Goal: Task Accomplishment & Management: Use online tool/utility

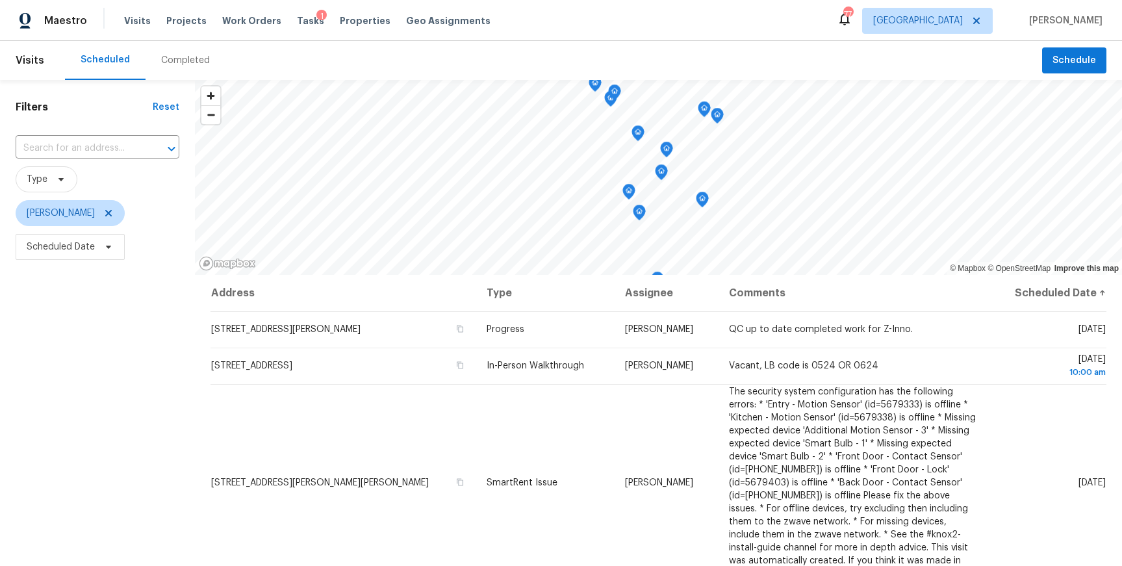
scroll to position [162, 0]
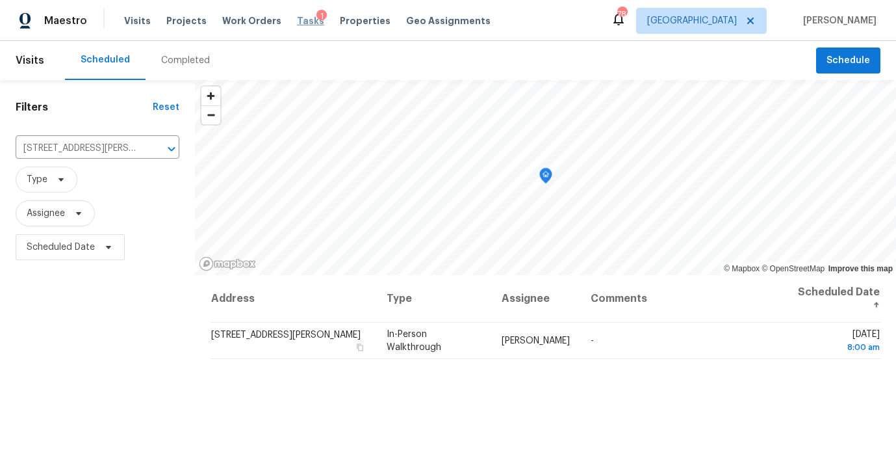
click at [297, 17] on span "Tasks" at bounding box center [310, 20] width 27 height 9
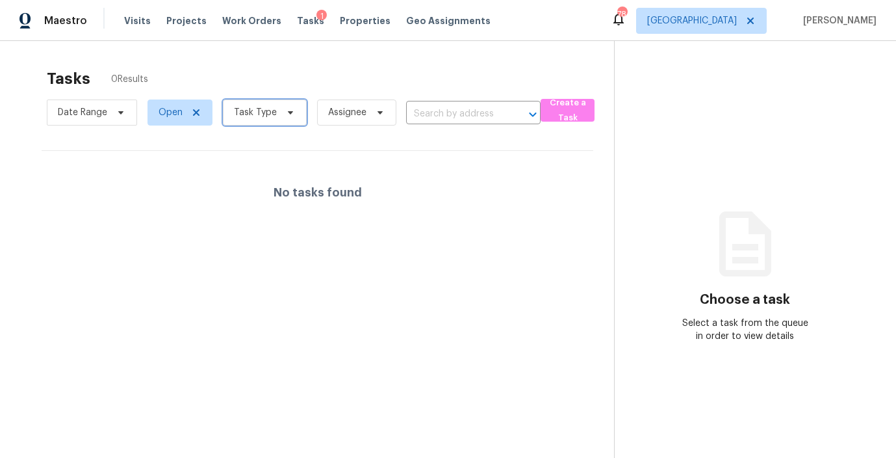
click at [288, 110] on icon at bounding box center [290, 112] width 10 height 10
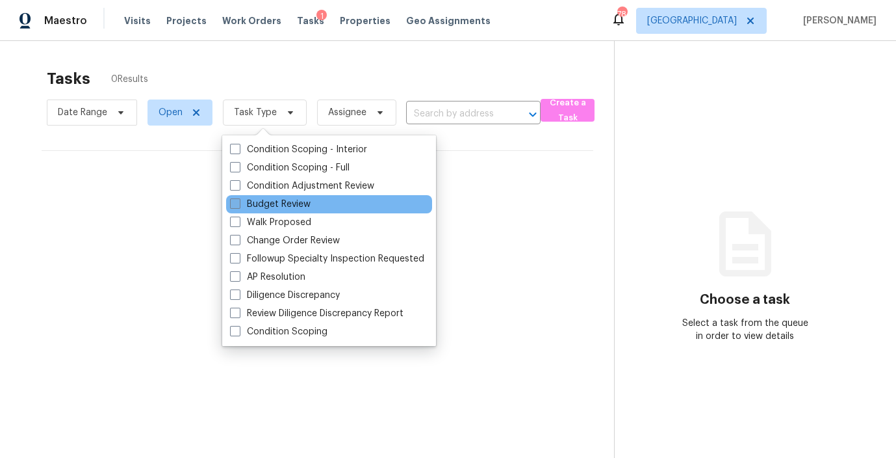
click at [232, 203] on span at bounding box center [235, 203] width 10 height 10
click at [232, 203] on input "Budget Review" at bounding box center [234, 202] width 8 height 8
checkbox input "true"
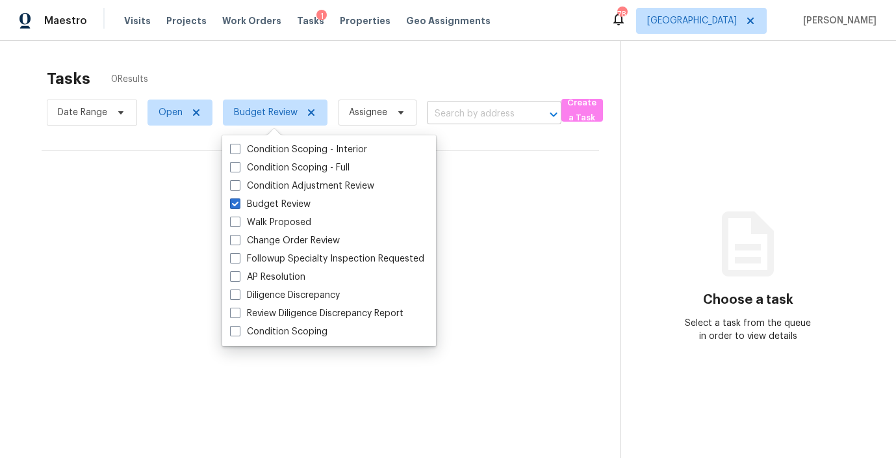
click at [455, 112] on input "text" at bounding box center [476, 114] width 98 height 20
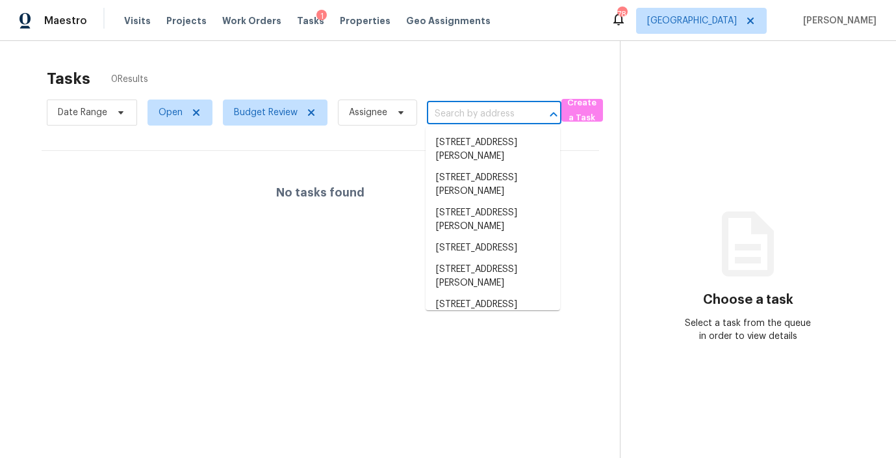
paste input "3PVMYDTX4XY6"
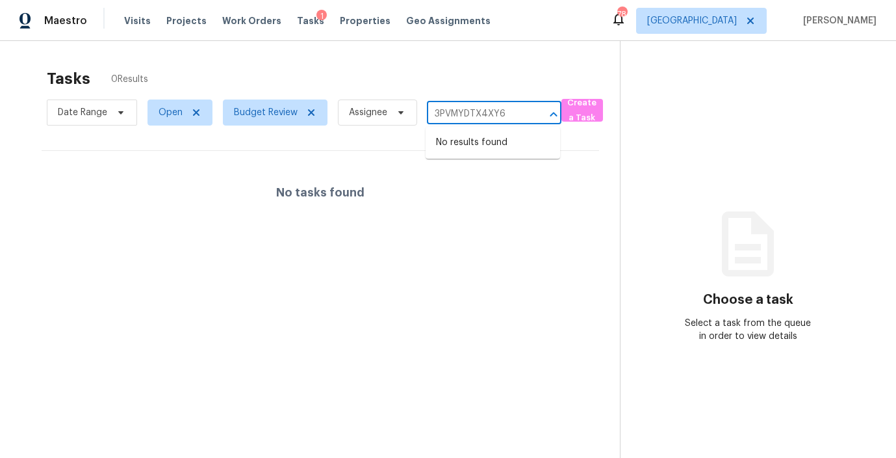
type input "3PVMYDTX4XY6"
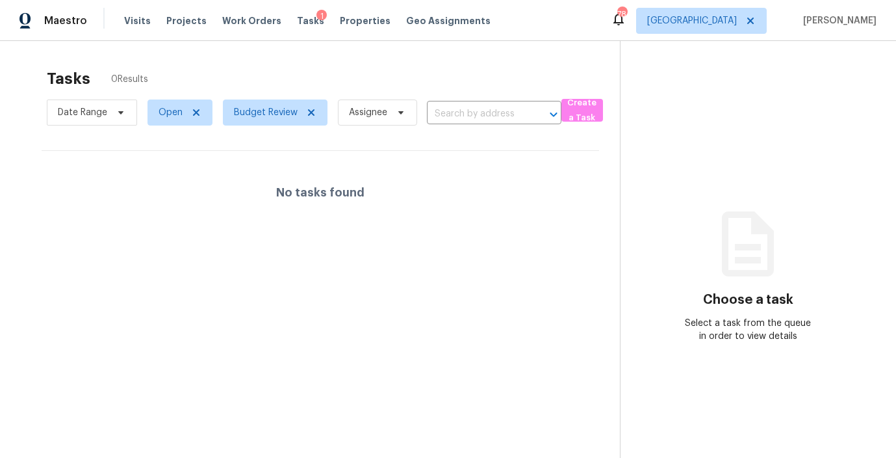
click at [400, 33] on div "Visits Projects Work Orders Tasks 1 Properties Geo Assignments" at bounding box center [315, 21] width 382 height 26
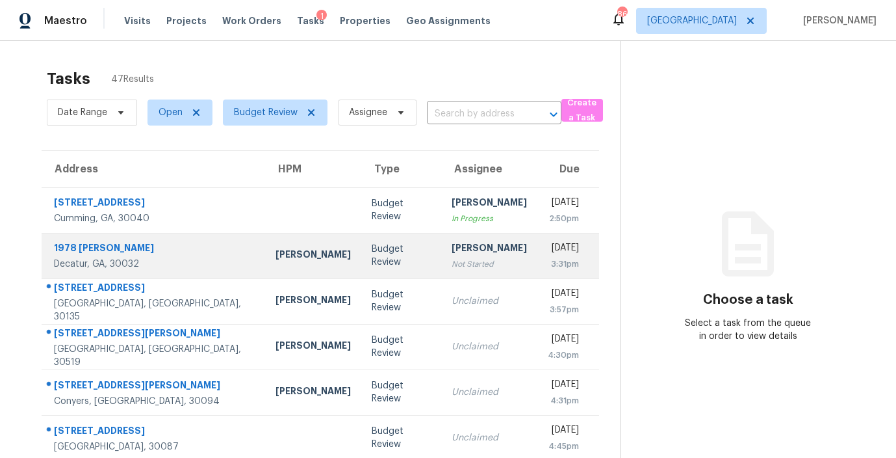
scroll to position [219, 0]
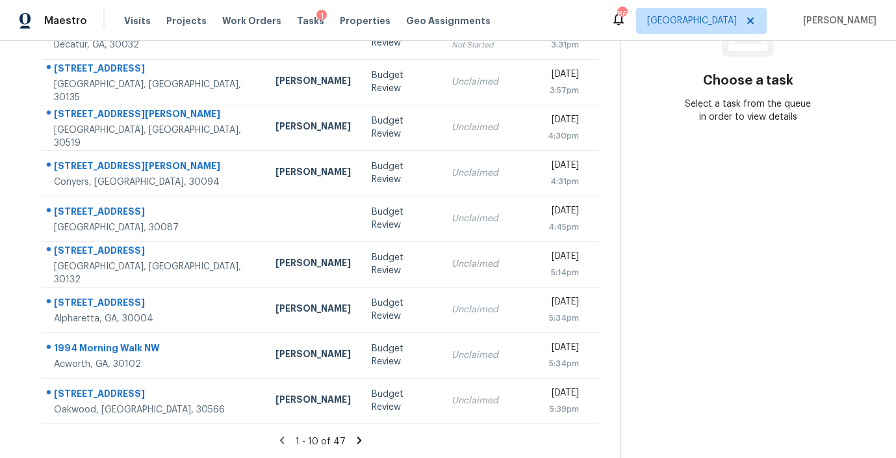
click at [357, 436] on icon at bounding box center [359, 439] width 5 height 7
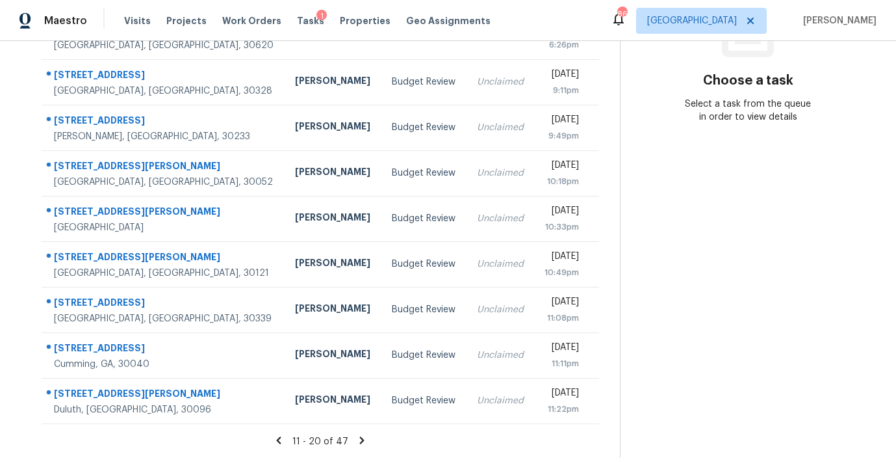
click at [360, 440] on icon at bounding box center [362, 439] width 5 height 7
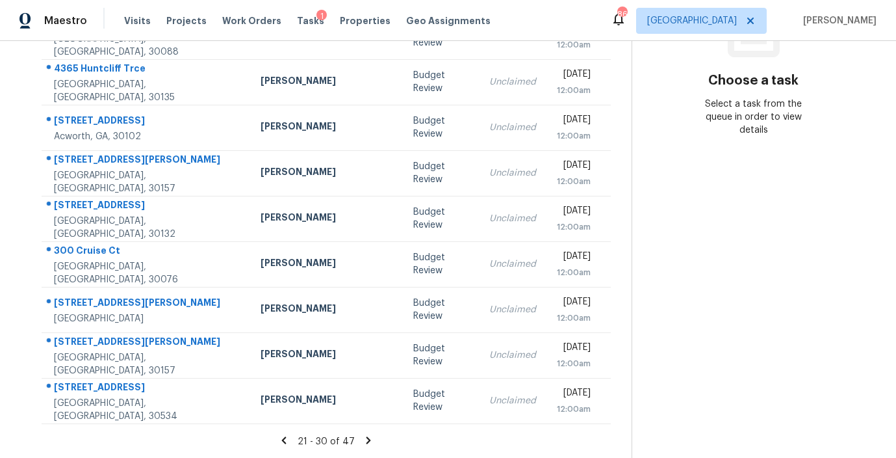
click at [367, 438] on icon at bounding box center [369, 439] width 5 height 7
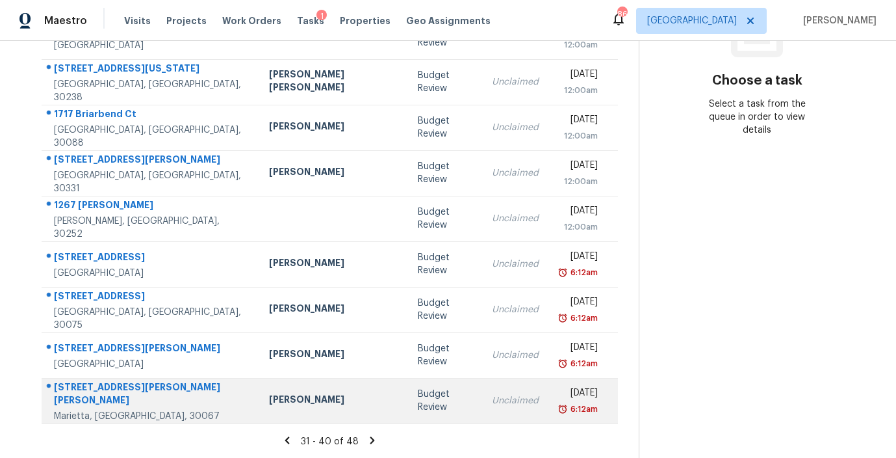
click at [482, 407] on td "Unclaimed" at bounding box center [516, 400] width 68 height 45
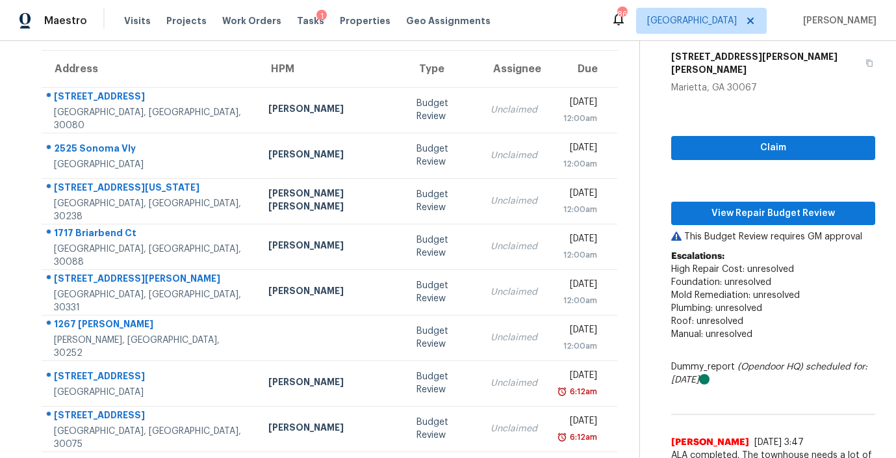
scroll to position [99, 0]
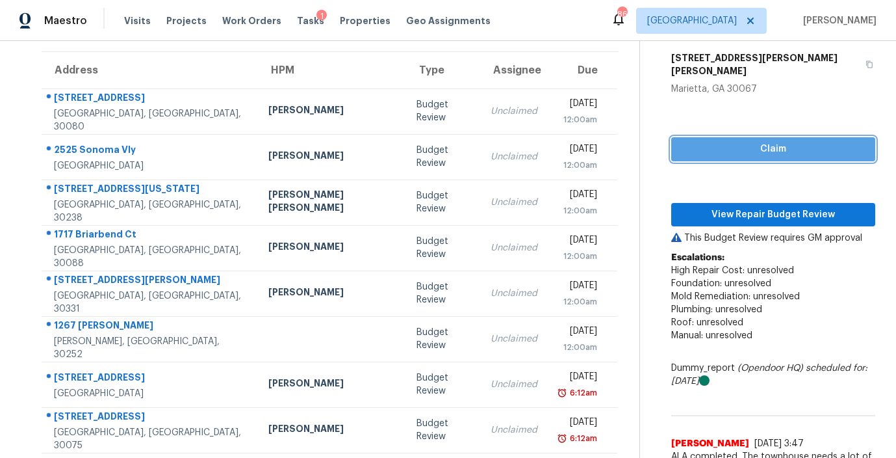
click at [719, 141] on span "Claim" at bounding box center [773, 149] width 183 height 16
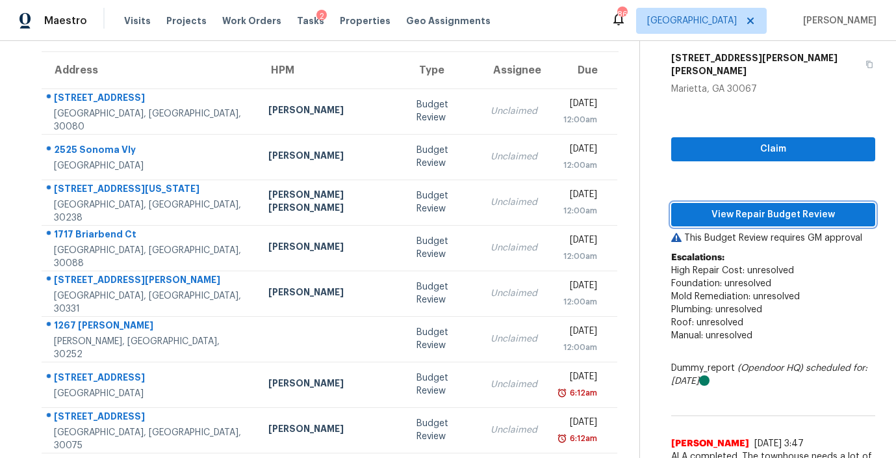
click at [721, 207] on span "View Repair Budget Review" at bounding box center [773, 215] width 183 height 16
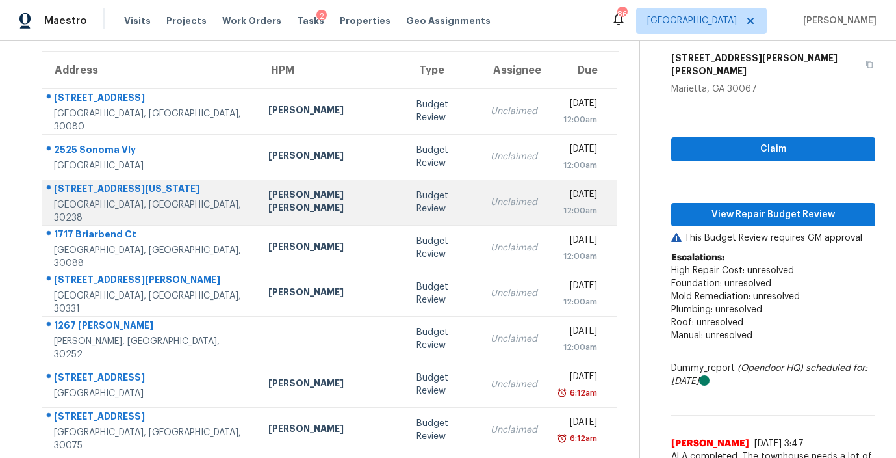
scroll to position [219, 0]
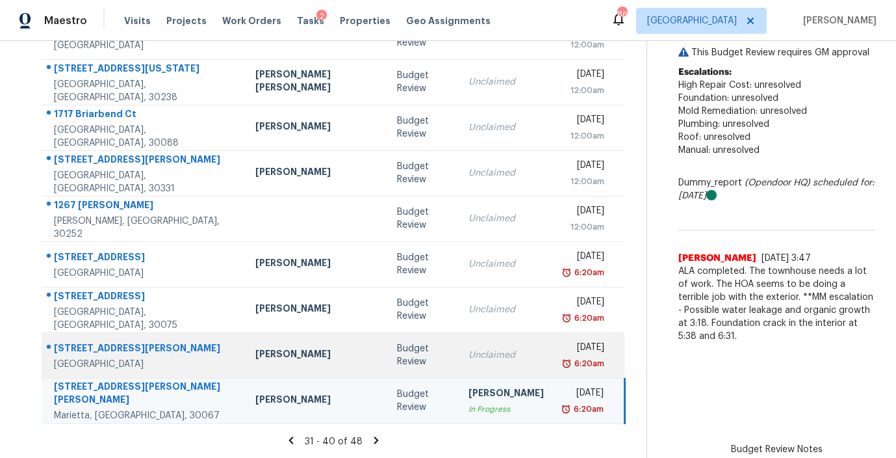
click at [469, 348] on div "Unclaimed" at bounding box center [506, 354] width 75 height 13
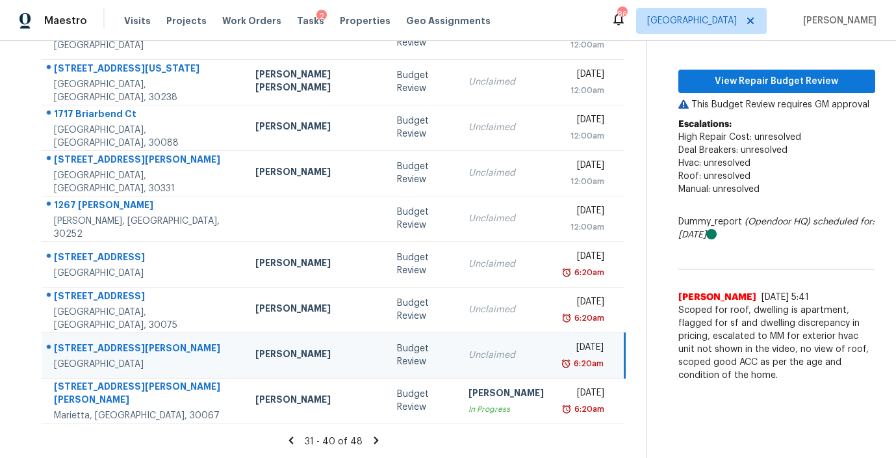
scroll to position [116, 0]
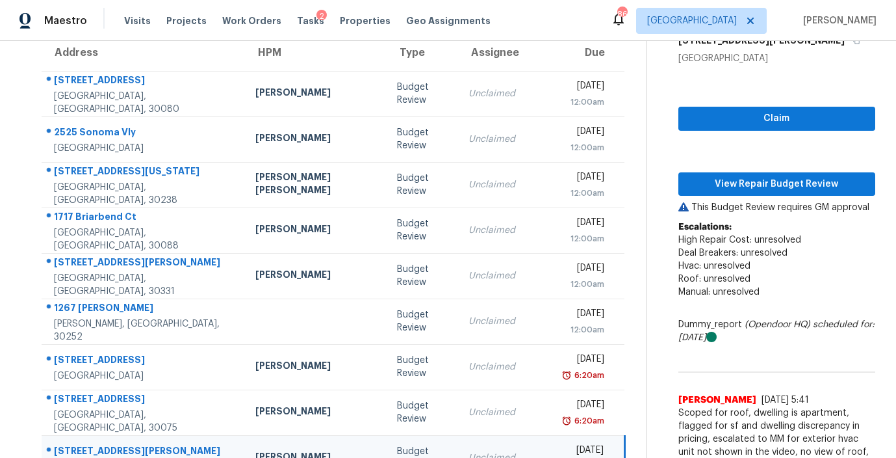
click at [751, 131] on div "Claim View Repair Budget Review This Budget Review requires GM approval Escalat…" at bounding box center [776, 278] width 197 height 426
drag, startPoint x: 752, startPoint y: 120, endPoint x: 748, endPoint y: 129, distance: 9.3
click at [752, 120] on span "Claim" at bounding box center [777, 118] width 176 height 16
click at [740, 174] on button "View Repair Budget Review" at bounding box center [776, 184] width 197 height 24
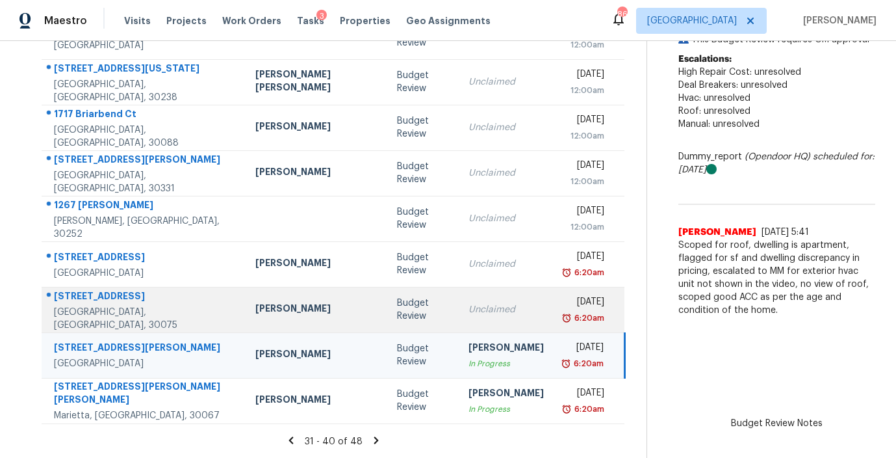
click at [469, 313] on div "Unclaimed" at bounding box center [506, 309] width 75 height 13
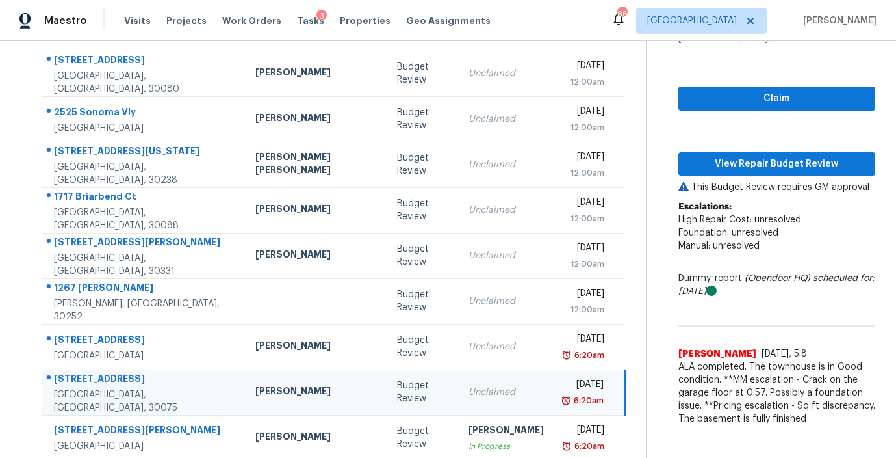
scroll to position [136, 0]
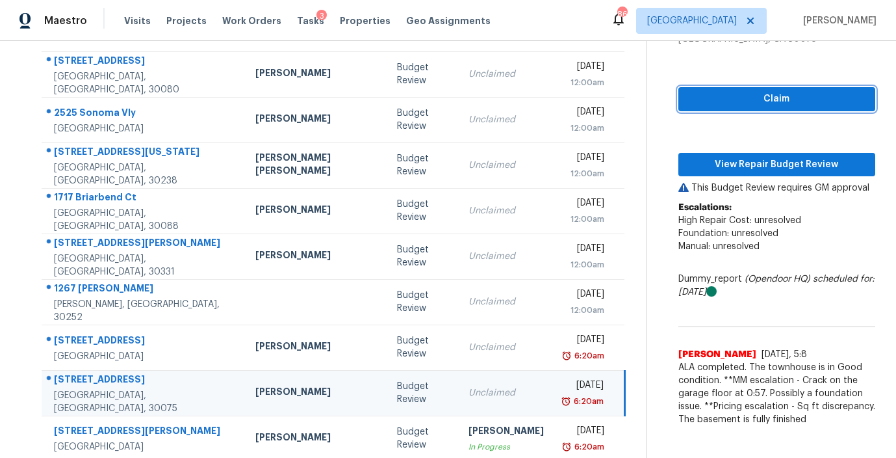
click at [719, 108] on button "Claim" at bounding box center [776, 99] width 197 height 24
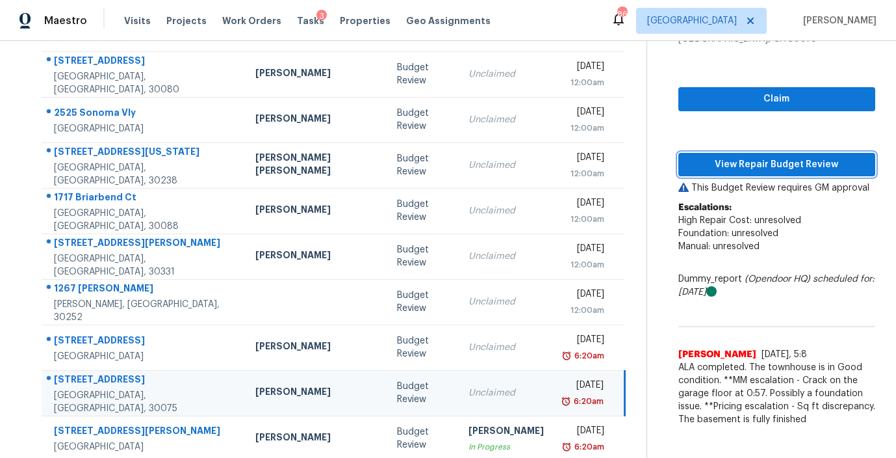
click at [710, 165] on span "View Repair Budget Review" at bounding box center [777, 165] width 176 height 16
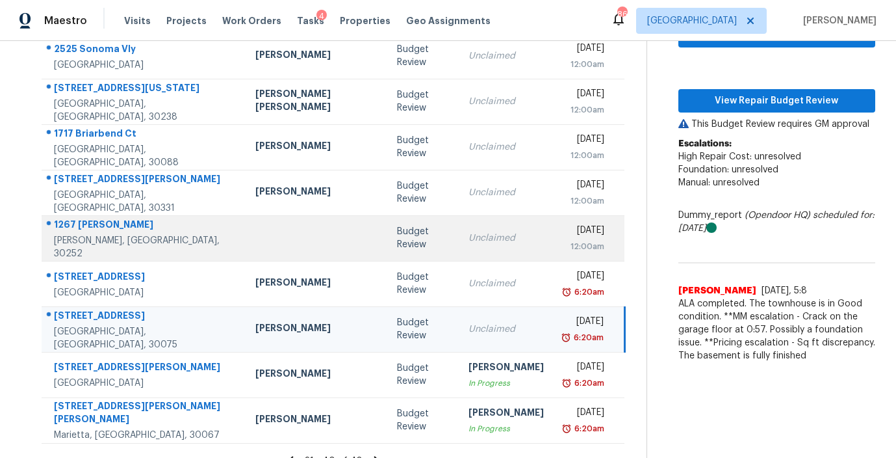
scroll to position [214, 0]
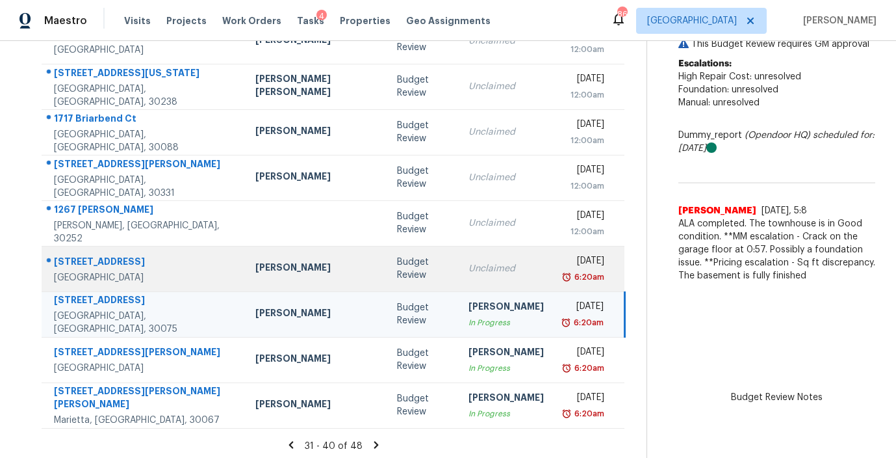
click at [458, 280] on td "Unclaimed" at bounding box center [506, 268] width 96 height 45
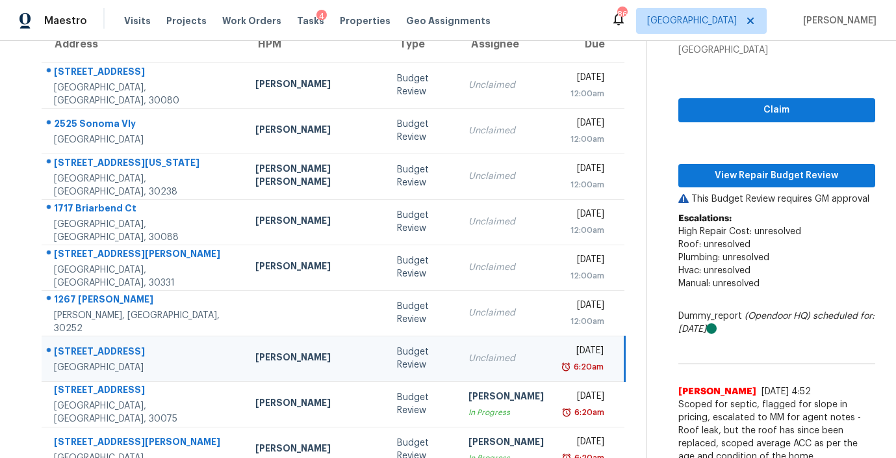
scroll to position [124, 0]
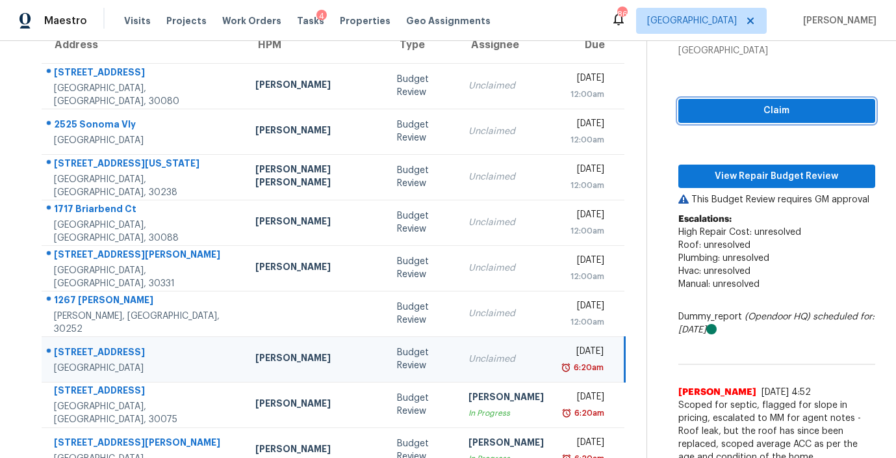
click at [774, 112] on span "Claim" at bounding box center [777, 111] width 176 height 16
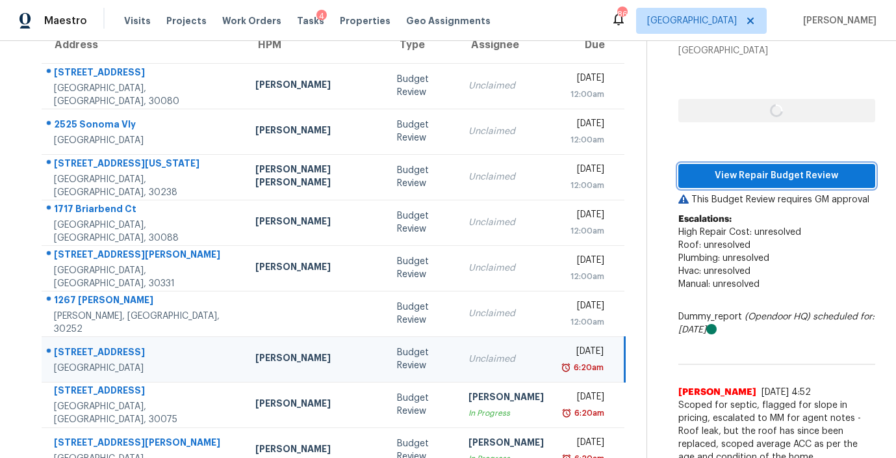
click at [753, 170] on span "View Repair Budget Review" at bounding box center [777, 176] width 176 height 16
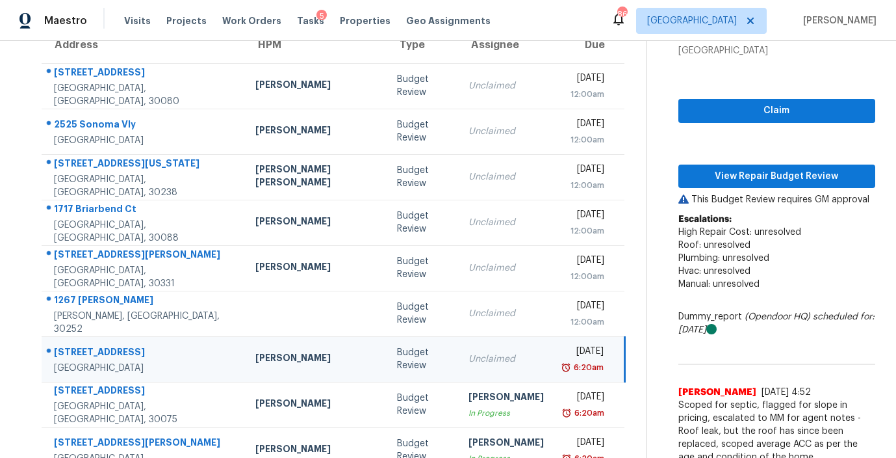
scroll to position [219, 0]
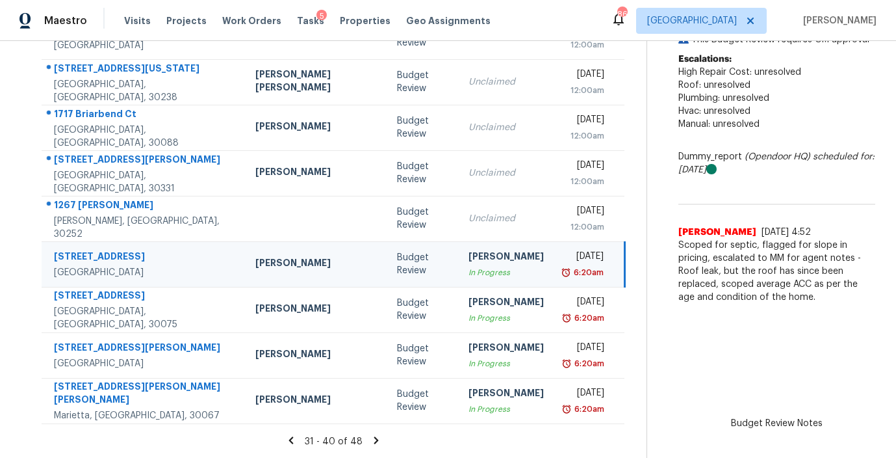
click at [370, 434] on icon at bounding box center [376, 440] width 12 height 12
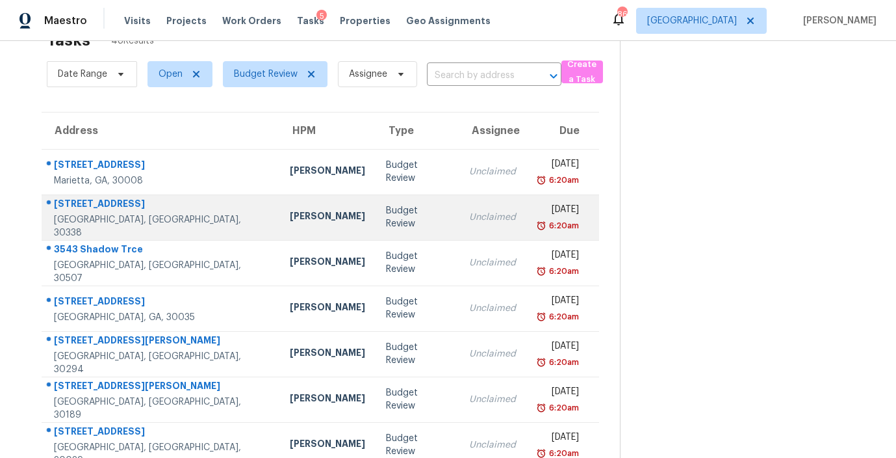
scroll to position [0, 0]
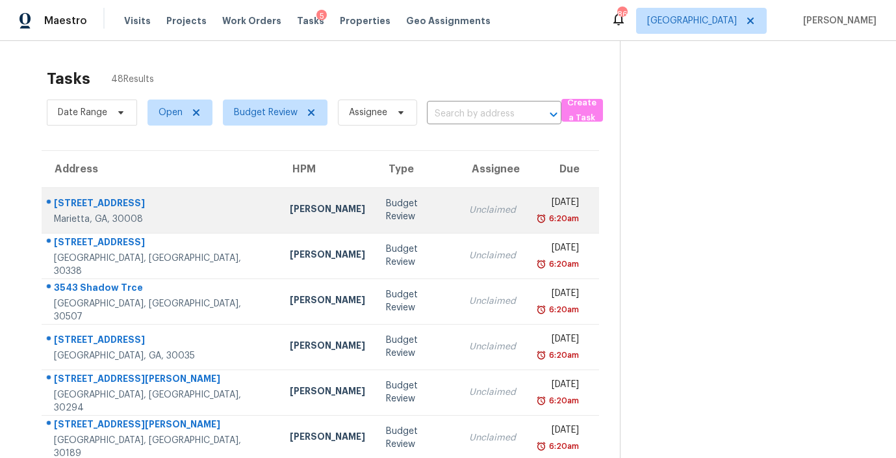
click at [386, 211] on div "Budget Review" at bounding box center [417, 210] width 62 height 26
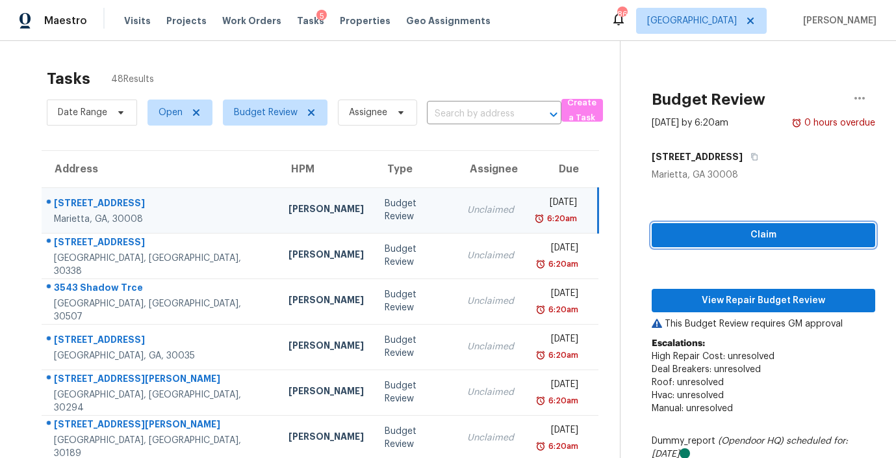
click at [723, 232] on span "Claim" at bounding box center [763, 235] width 203 height 16
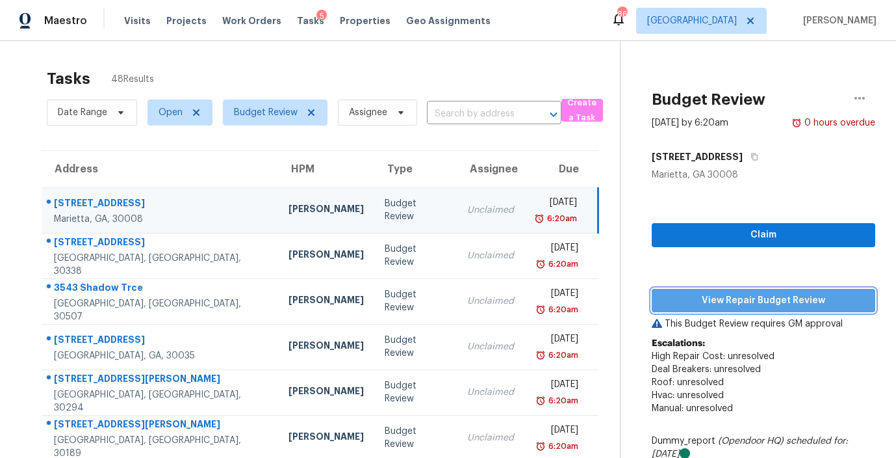
click at [719, 300] on span "View Repair Budget Review" at bounding box center [763, 300] width 203 height 16
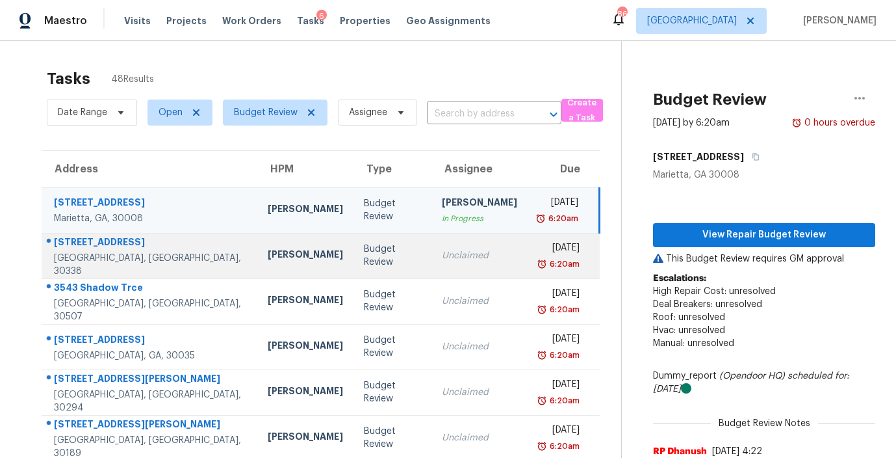
click at [432, 256] on td "Unclaimed" at bounding box center [480, 255] width 96 height 45
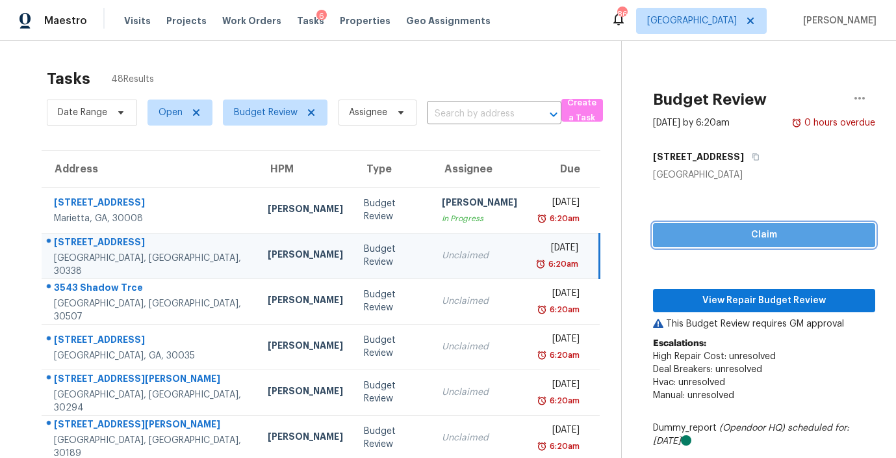
drag, startPoint x: 725, startPoint y: 227, endPoint x: 714, endPoint y: 251, distance: 26.7
click at [725, 227] on span "Claim" at bounding box center [764, 235] width 201 height 16
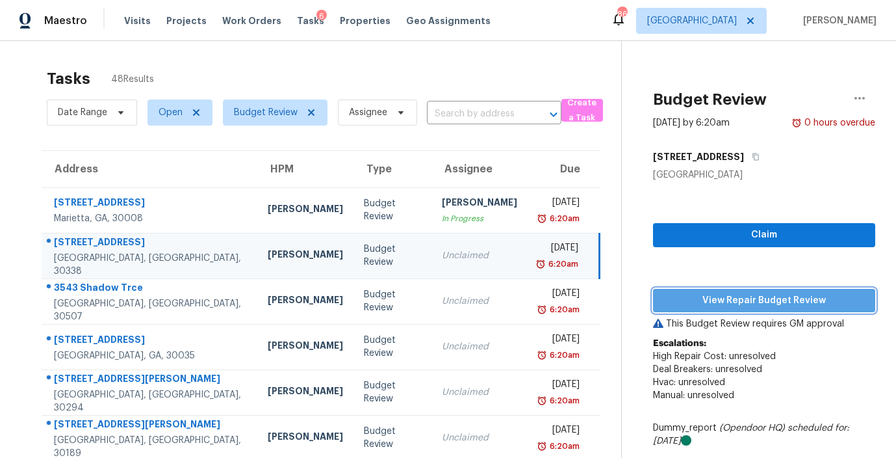
drag, startPoint x: 721, startPoint y: 298, endPoint x: 714, endPoint y: 287, distance: 13.5
click at [721, 298] on span "View Repair Budget Review" at bounding box center [764, 300] width 201 height 16
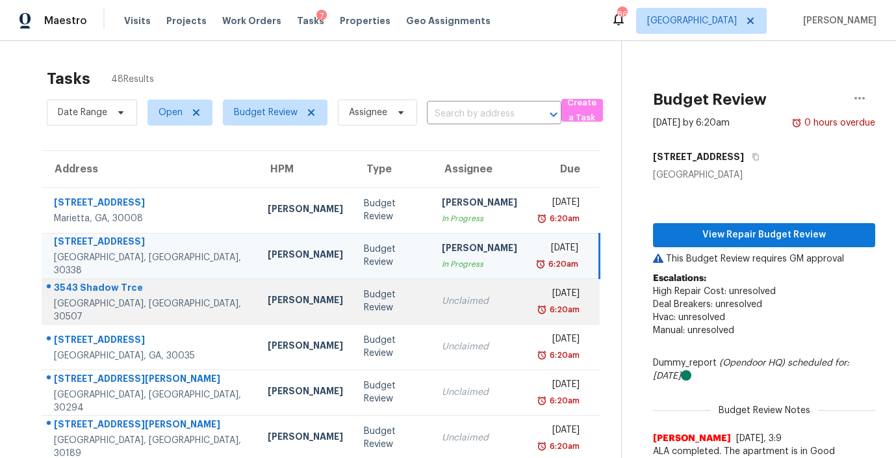
click at [354, 309] on td "Budget Review" at bounding box center [393, 300] width 78 height 45
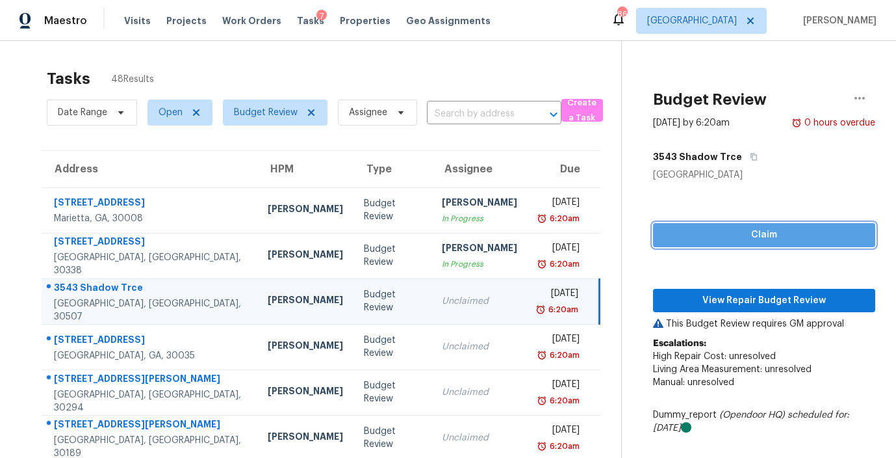
click at [760, 242] on span "Claim" at bounding box center [764, 235] width 201 height 16
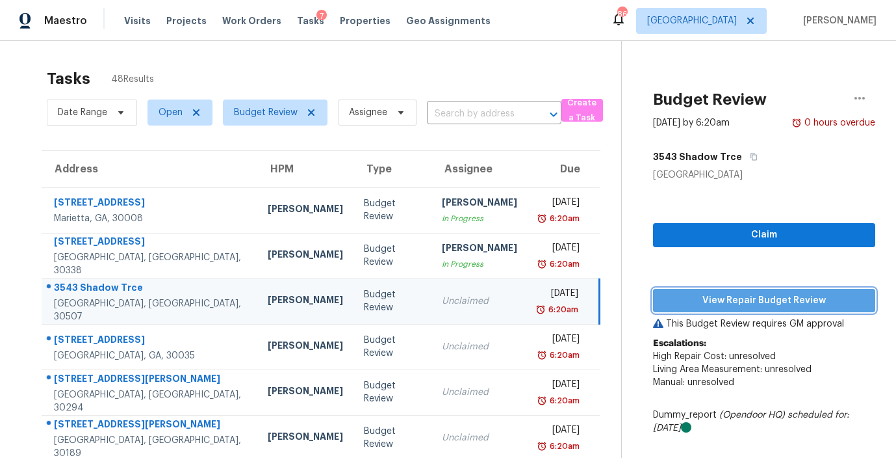
click at [741, 299] on span "View Repair Budget Review" at bounding box center [764, 300] width 201 height 16
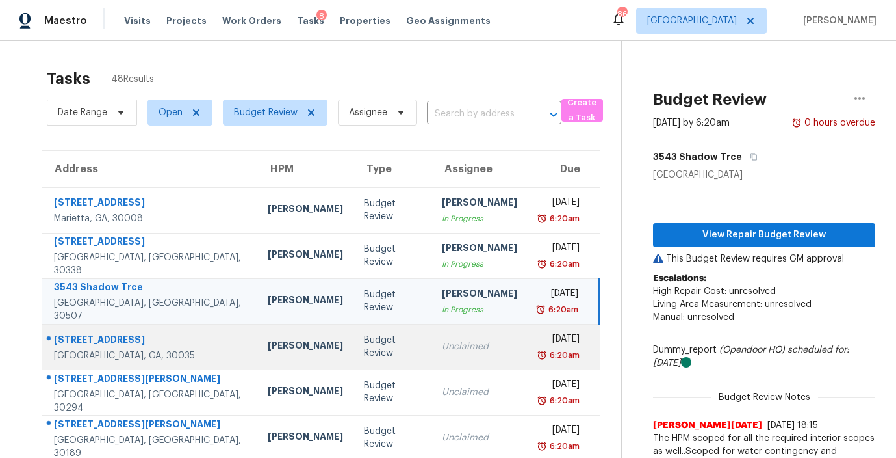
click at [432, 354] on td "Unclaimed" at bounding box center [480, 346] width 96 height 45
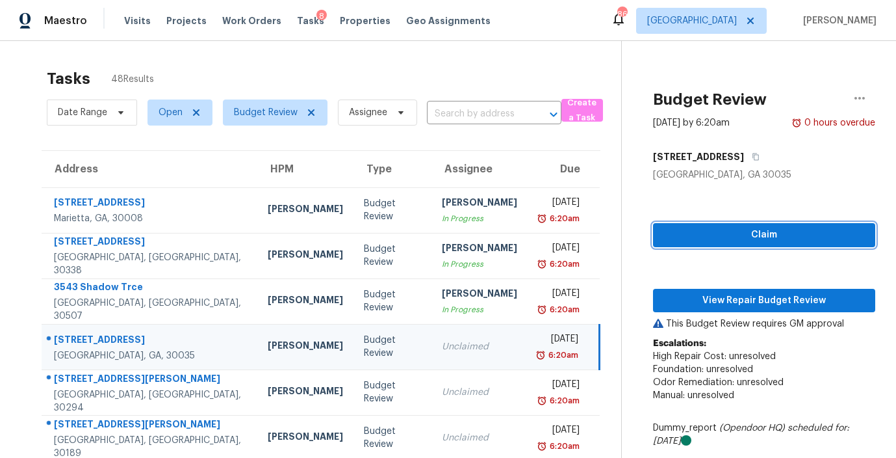
click at [693, 239] on span "Claim" at bounding box center [764, 235] width 201 height 16
click at [691, 313] on div "Claim View Repair Budget Review This Budget Review requires GM approval Escalat…" at bounding box center [764, 394] width 222 height 426
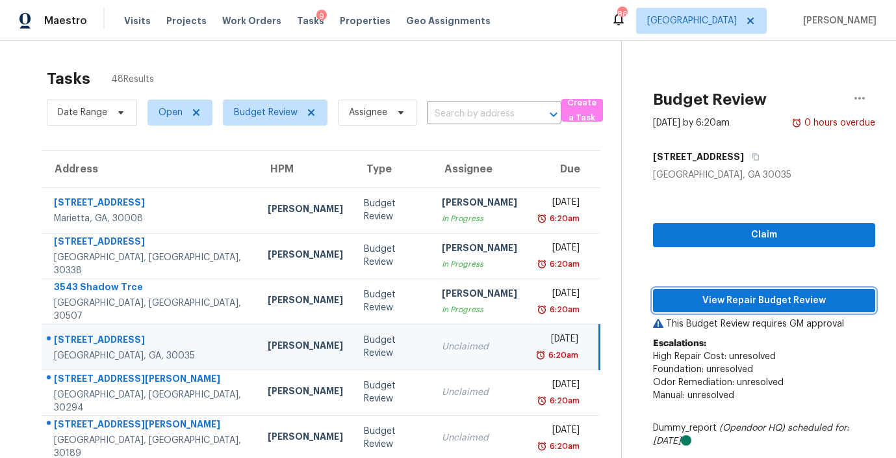
click at [705, 306] on span "View Repair Budget Review" at bounding box center [764, 300] width 201 height 16
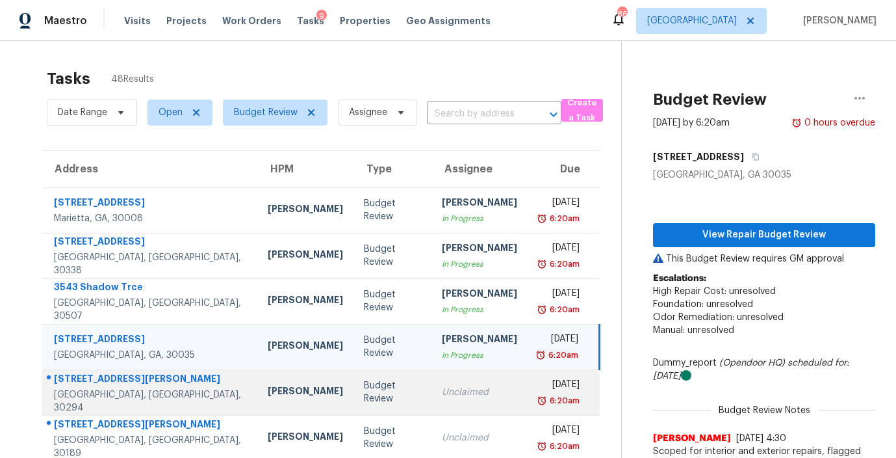
click at [432, 393] on td "Unclaimed" at bounding box center [480, 391] width 96 height 45
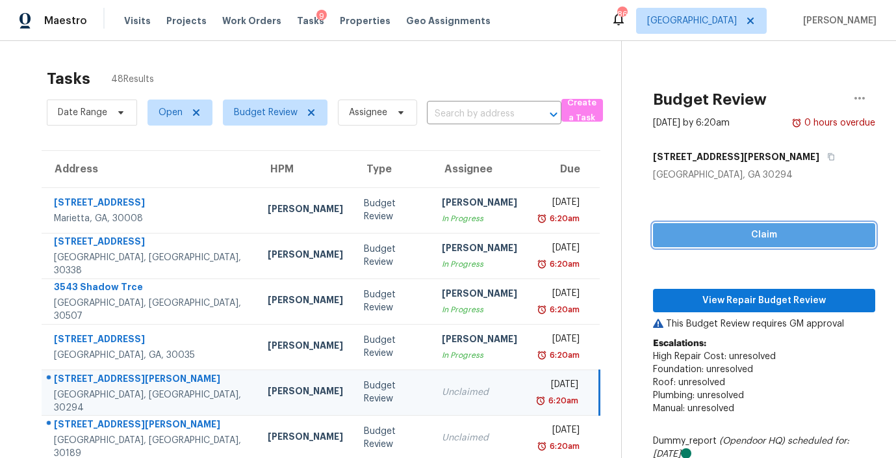
click at [764, 227] on span "Claim" at bounding box center [764, 235] width 201 height 16
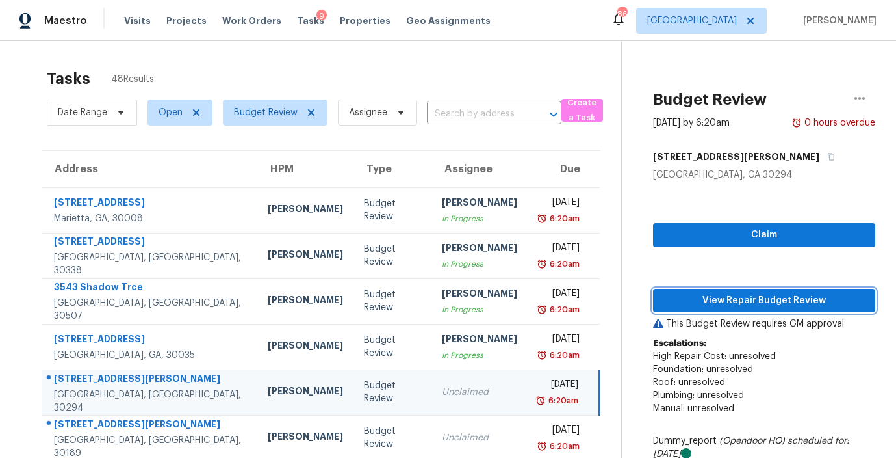
click at [740, 294] on span "View Repair Budget Review" at bounding box center [764, 300] width 201 height 16
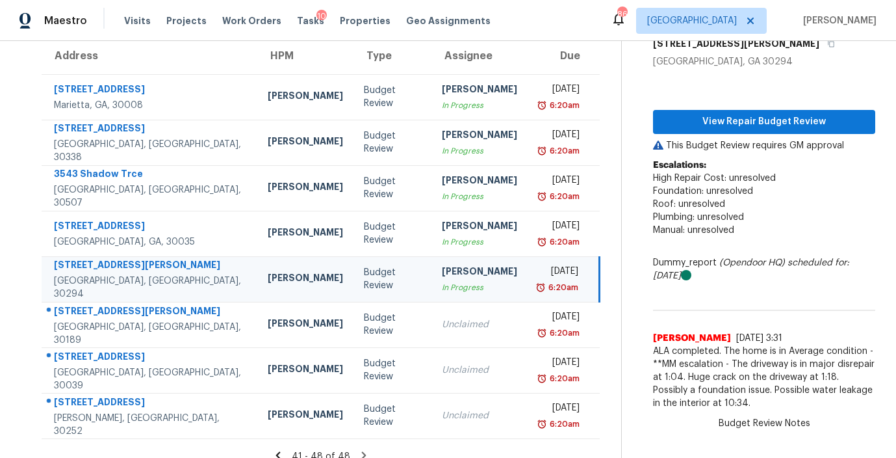
scroll to position [128, 0]
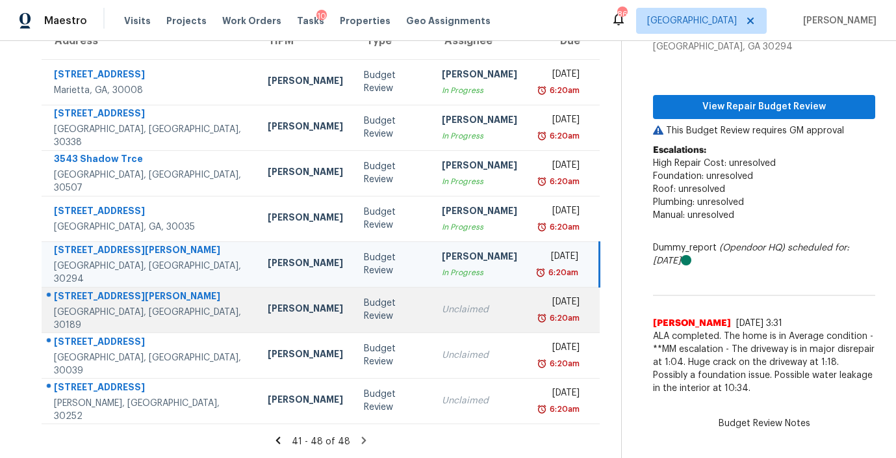
click at [432, 327] on td "Unclaimed" at bounding box center [480, 309] width 96 height 45
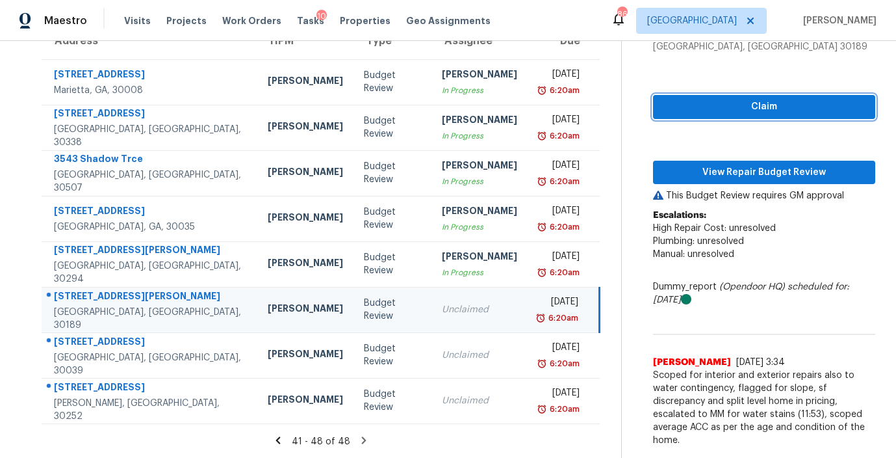
click at [734, 109] on span "Claim" at bounding box center [764, 107] width 201 height 16
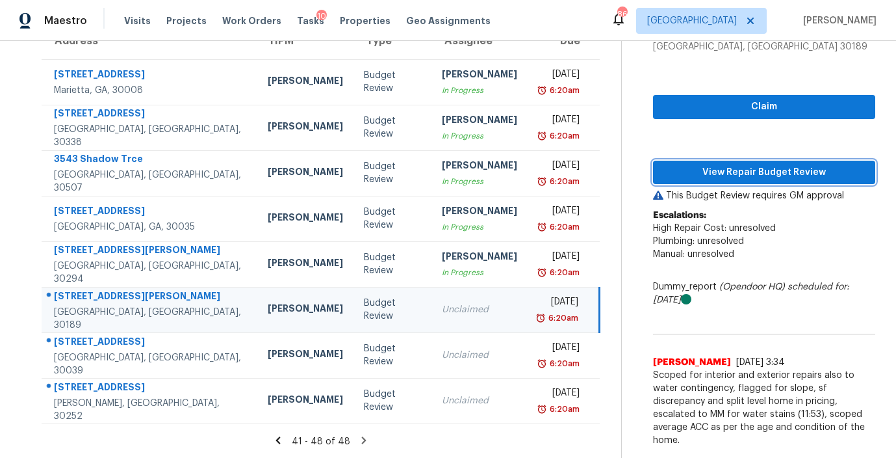
click at [723, 170] on span "View Repair Budget Review" at bounding box center [764, 172] width 201 height 16
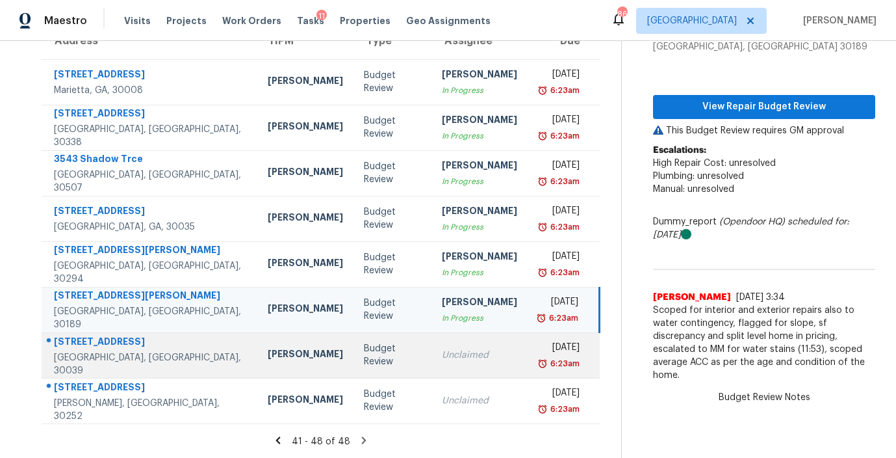
click at [432, 365] on td "Unclaimed" at bounding box center [480, 354] width 96 height 45
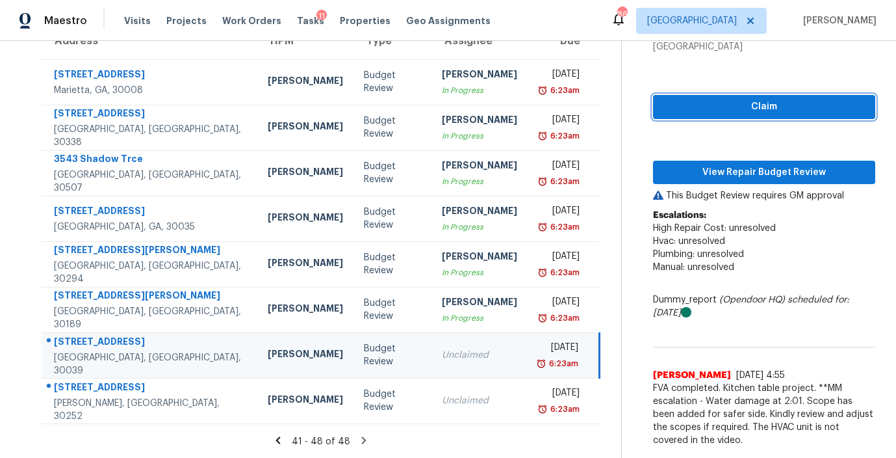
click at [764, 108] on span "Claim" at bounding box center [764, 107] width 201 height 16
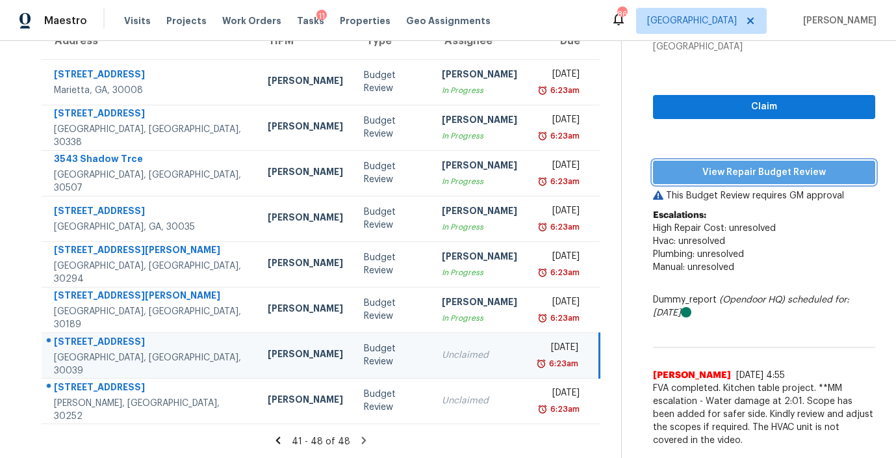
click at [754, 171] on span "View Repair Budget Review" at bounding box center [764, 172] width 201 height 16
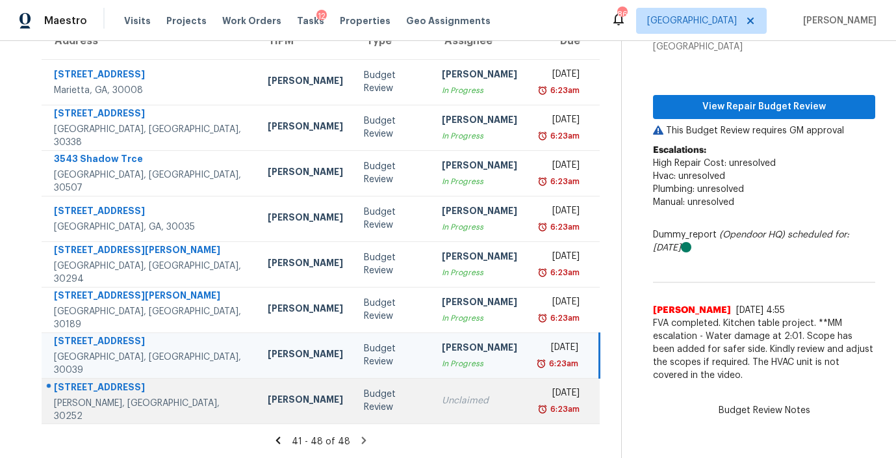
click at [442, 405] on div "Unclaimed" at bounding box center [479, 400] width 75 height 13
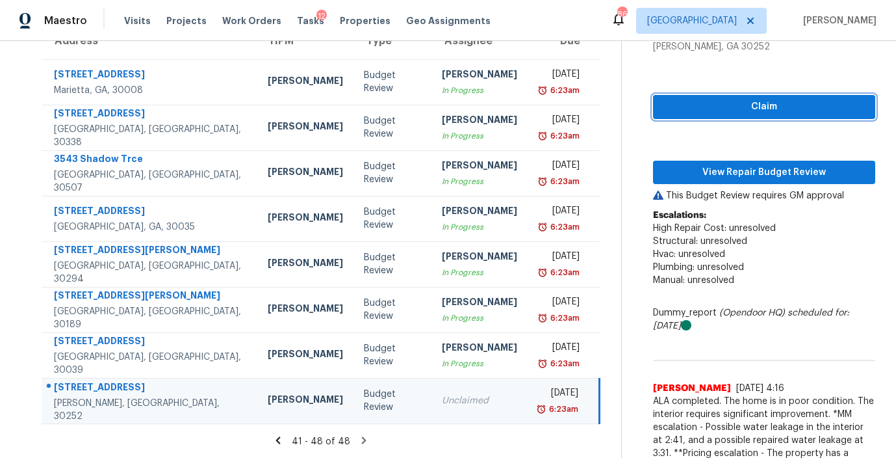
drag, startPoint x: 744, startPoint y: 109, endPoint x: 730, endPoint y: 142, distance: 35.8
click at [744, 109] on span "Claim" at bounding box center [764, 107] width 201 height 16
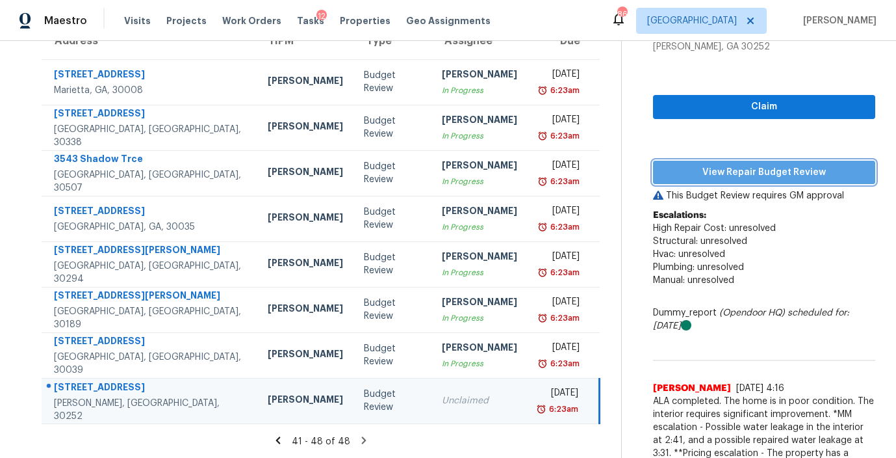
click at [727, 171] on span "View Repair Budget Review" at bounding box center [764, 172] width 201 height 16
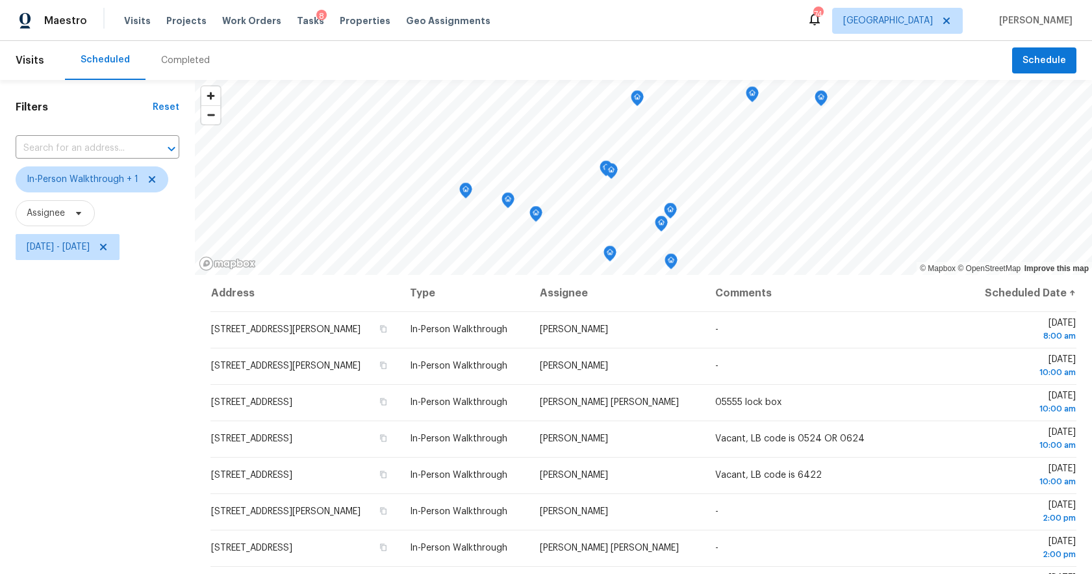
scroll to position [57, 0]
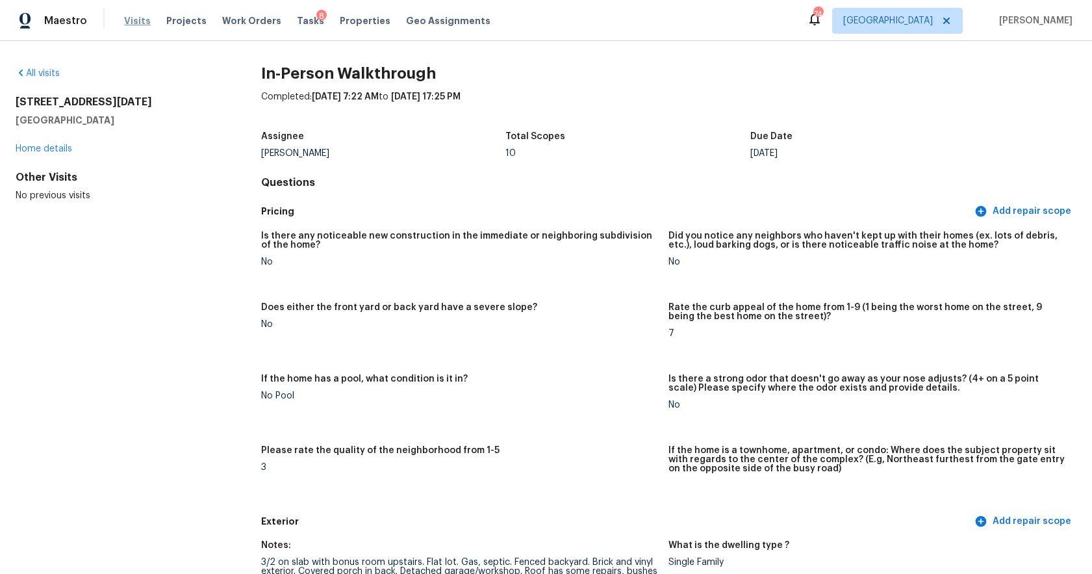
click at [149, 20] on div "Visits Projects Work Orders Tasks 8 Properties Geo Assignments" at bounding box center [315, 21] width 382 height 26
click at [141, 20] on span "Visits" at bounding box center [137, 20] width 27 height 13
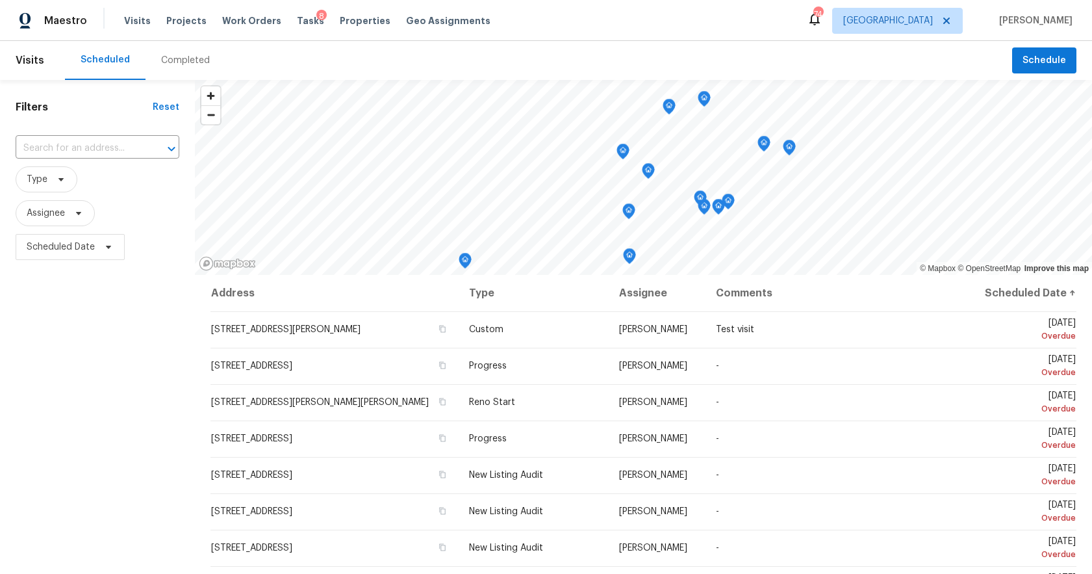
click at [179, 66] on div "Completed" at bounding box center [185, 60] width 49 height 13
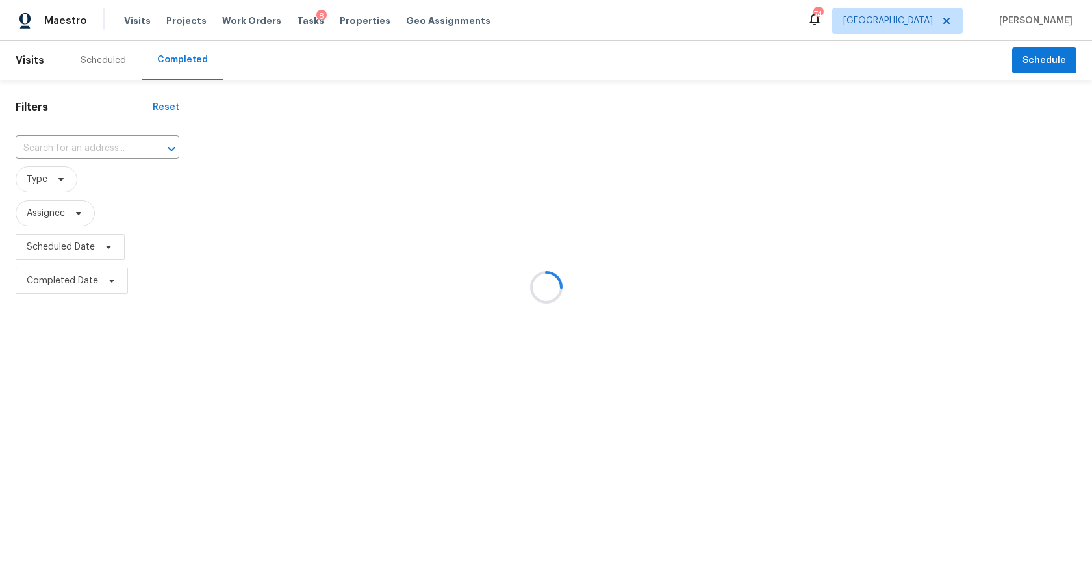
click at [54, 149] on div at bounding box center [546, 287] width 1092 height 574
click at [78, 151] on div at bounding box center [546, 287] width 1092 height 574
click at [83, 148] on div at bounding box center [546, 287] width 1092 height 574
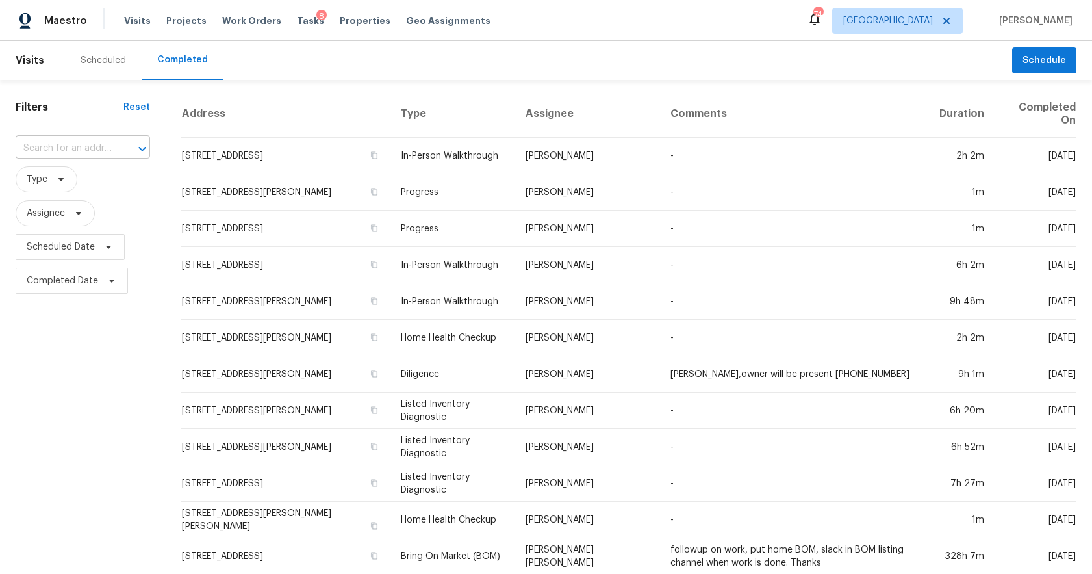
click at [67, 146] on input "text" at bounding box center [65, 148] width 98 height 20
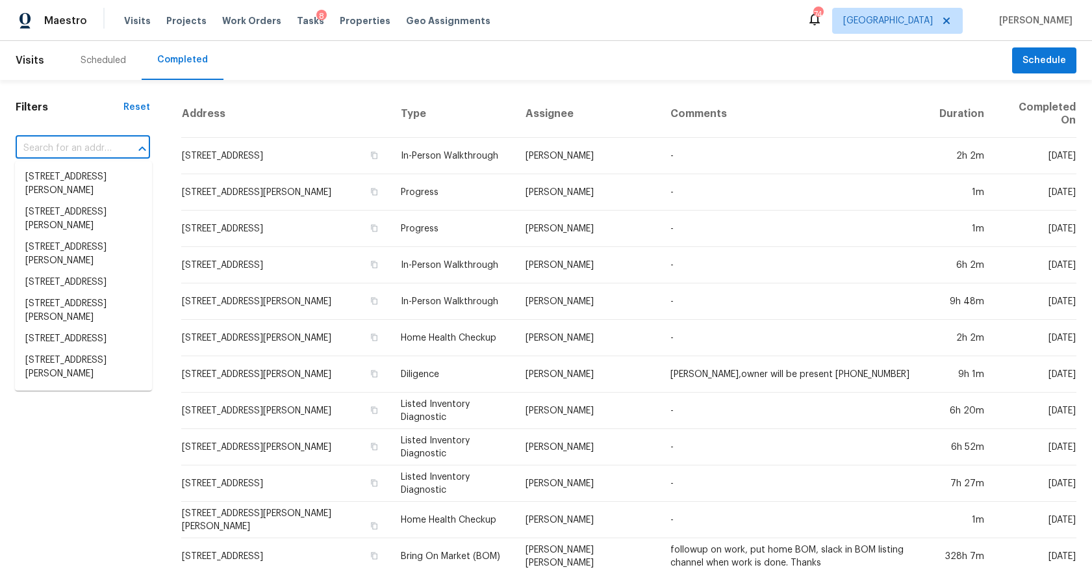
paste input "[STREET_ADDRESS][PERSON_NAME]"
type input "[STREET_ADDRESS][PERSON_NAME]"
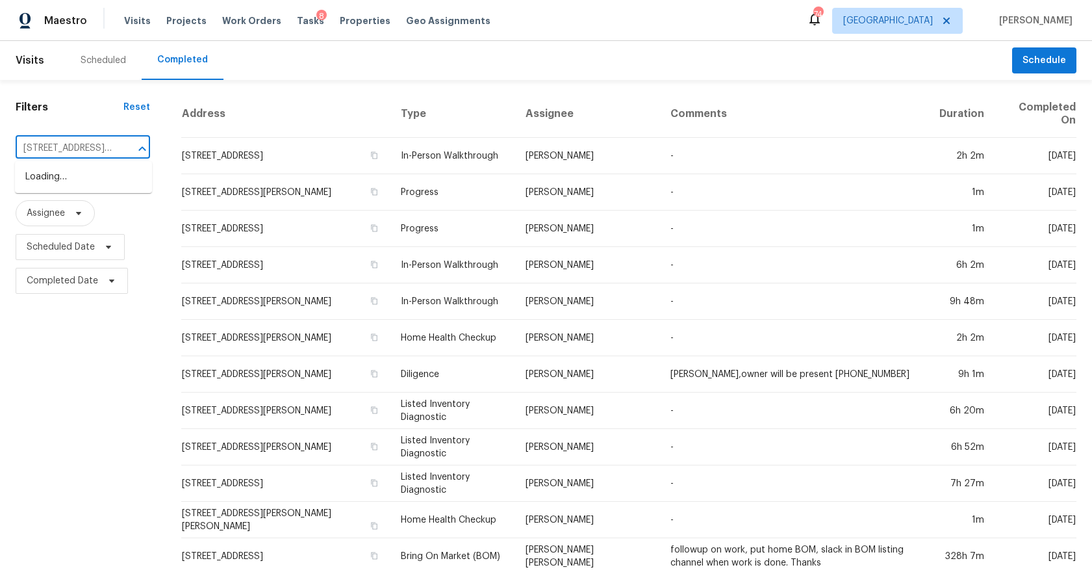
scroll to position [0, 92]
click at [66, 175] on li "1777 Twin Brooks Dr SE, Marietta, GA 30067" at bounding box center [83, 183] width 137 height 35
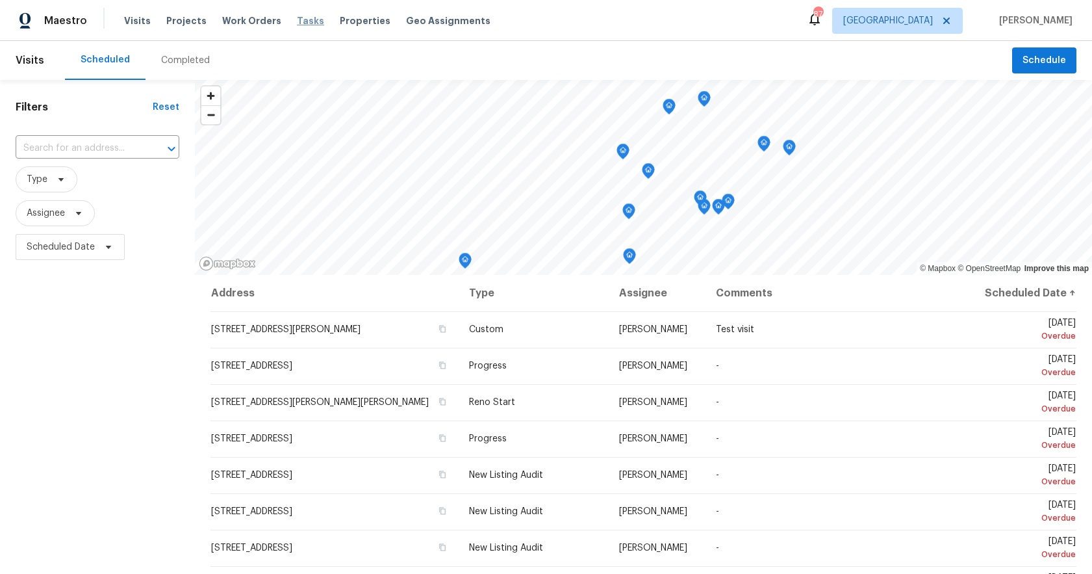
click at [297, 23] on span "Tasks" at bounding box center [310, 20] width 27 height 9
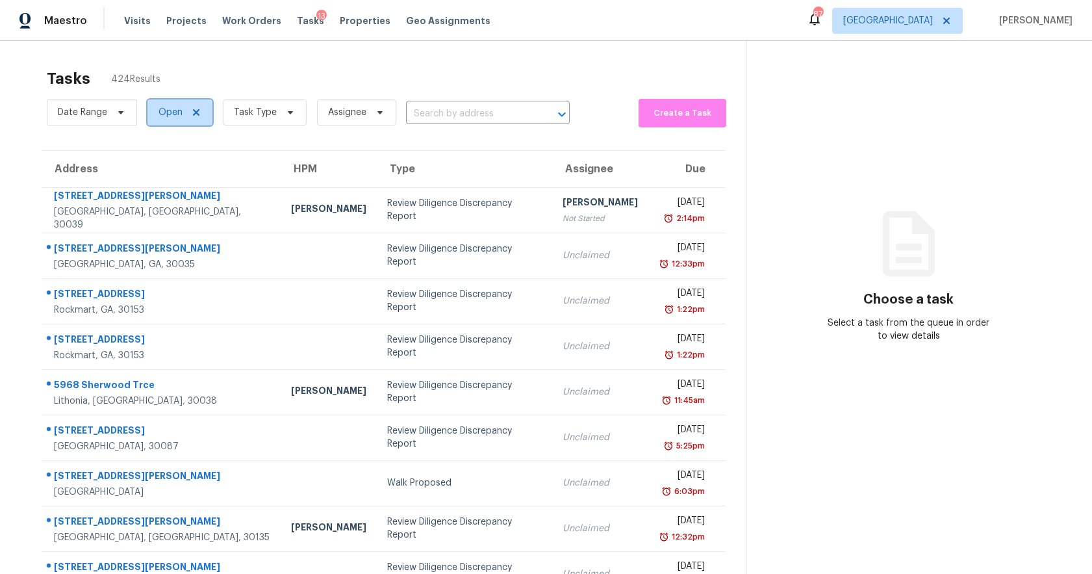
click at [196, 112] on icon at bounding box center [196, 112] width 10 height 10
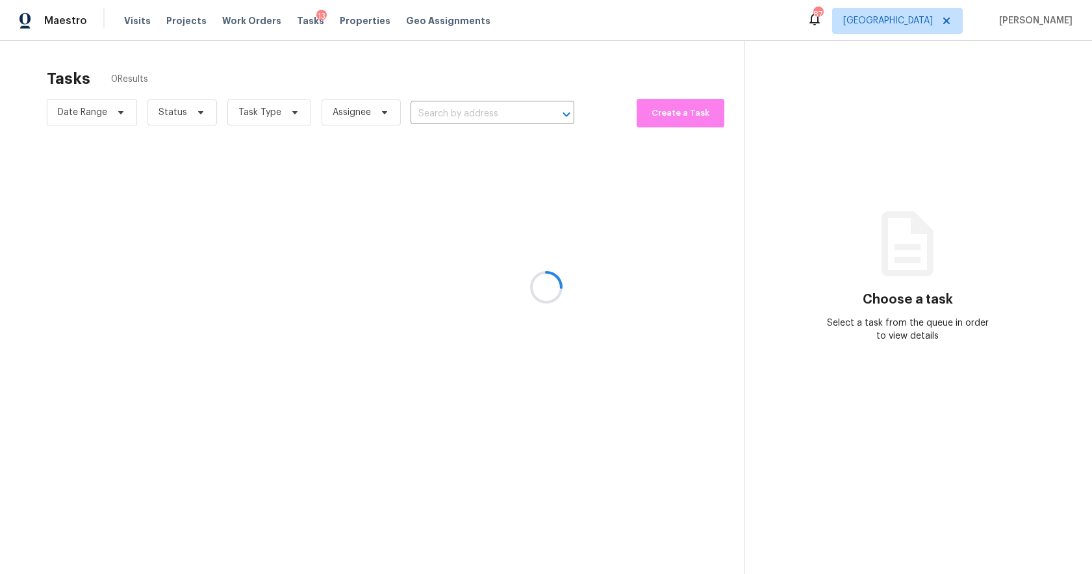
click at [196, 112] on div at bounding box center [546, 287] width 1092 height 574
click at [201, 116] on div at bounding box center [546, 287] width 1092 height 574
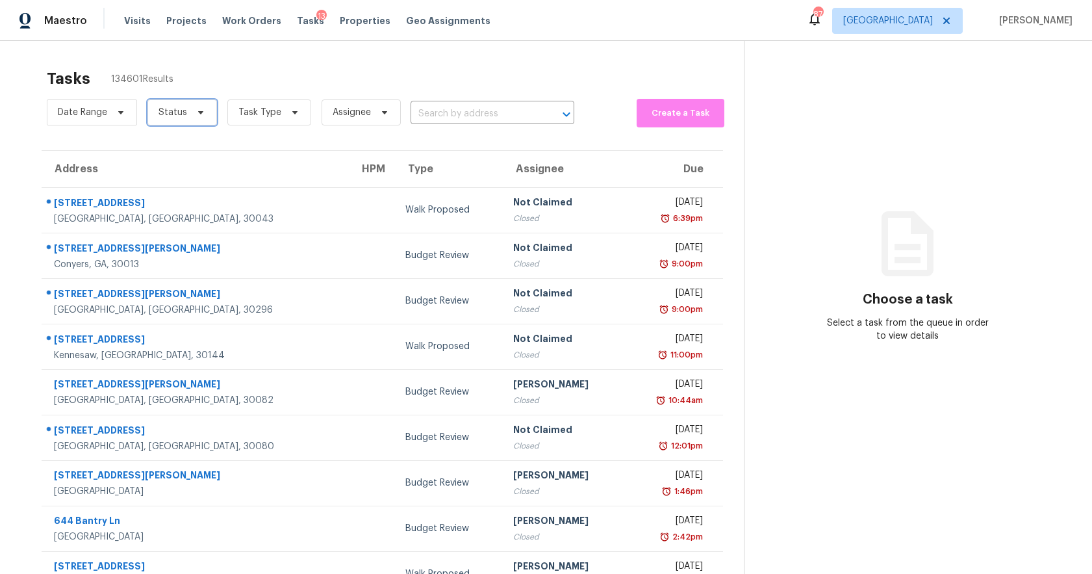
click at [200, 116] on icon at bounding box center [201, 112] width 10 height 10
click at [159, 148] on span at bounding box center [160, 149] width 10 height 10
click at [159, 148] on input "Closed" at bounding box center [159, 147] width 8 height 8
checkbox input "true"
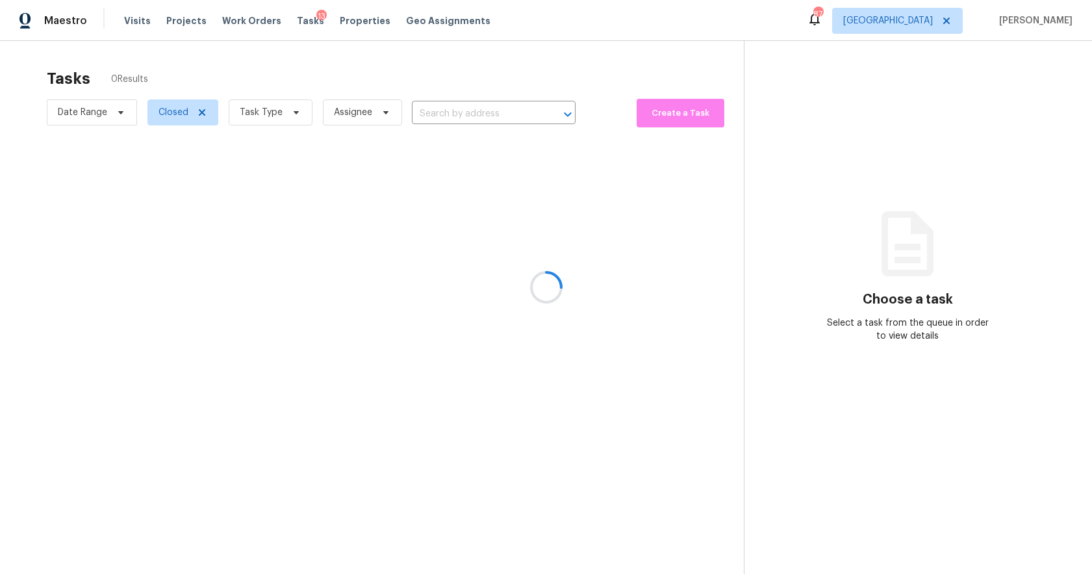
click at [459, 119] on div at bounding box center [546, 287] width 1092 height 574
click at [430, 115] on div at bounding box center [546, 287] width 1092 height 574
click at [442, 115] on div at bounding box center [546, 287] width 1092 height 574
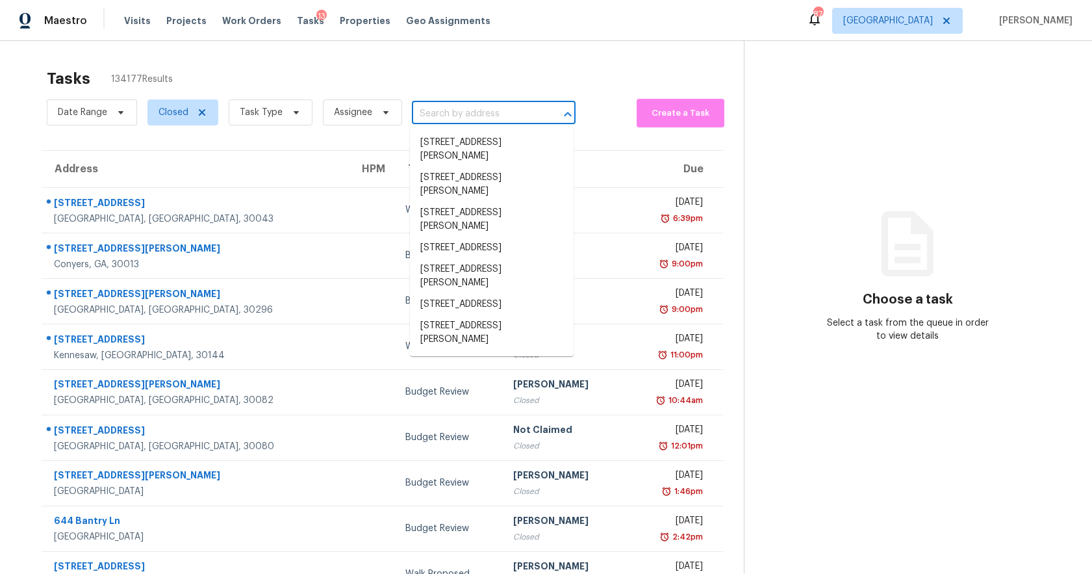
click at [521, 110] on input "text" at bounding box center [475, 114] width 127 height 20
paste input "[STREET_ADDRESS][PERSON_NAME]"
type input "[STREET_ADDRESS][PERSON_NAME]"
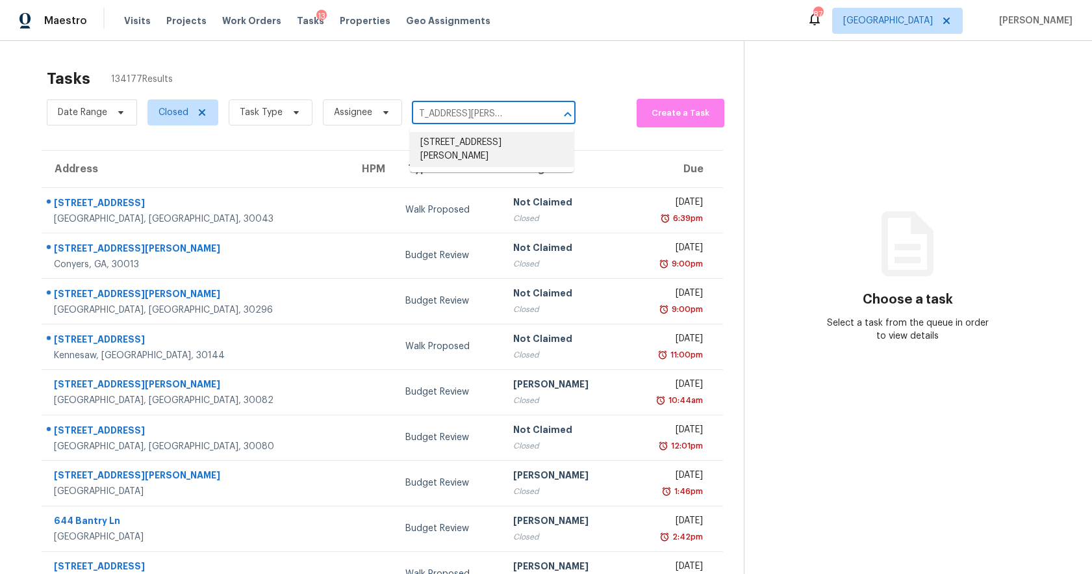
click at [498, 146] on li "[STREET_ADDRESS][PERSON_NAME]" at bounding box center [492, 149] width 164 height 35
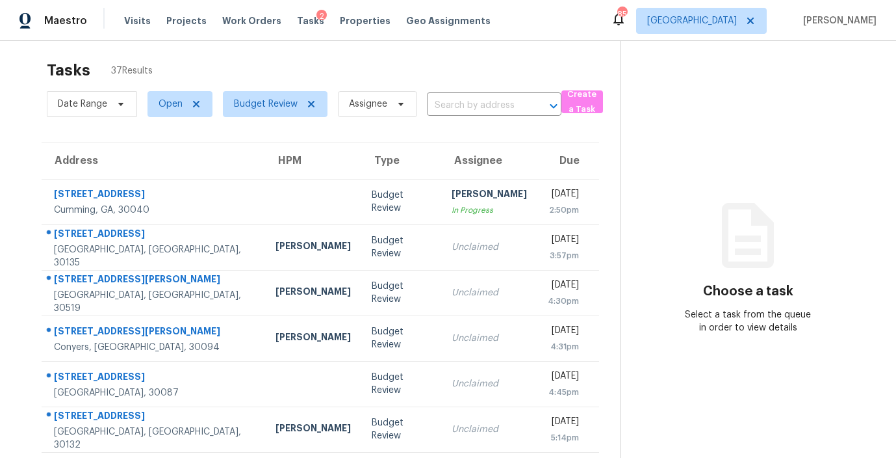
scroll to position [7, 0]
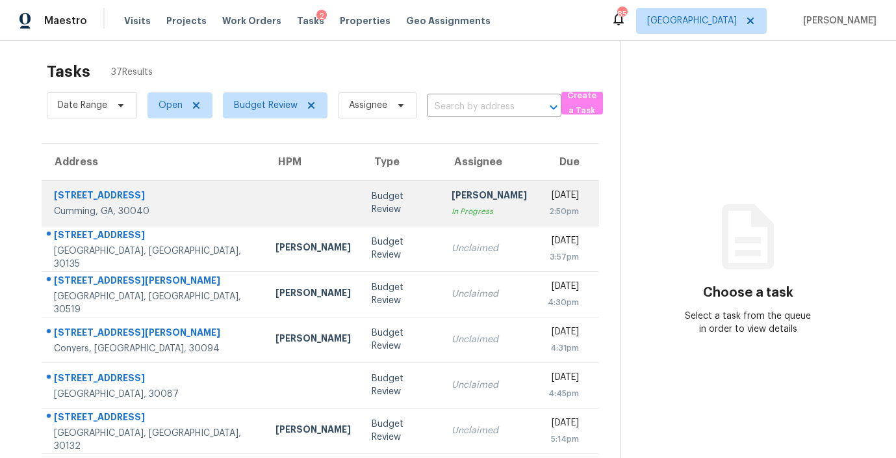
click at [367, 211] on td "Budget Review" at bounding box center [401, 202] width 81 height 45
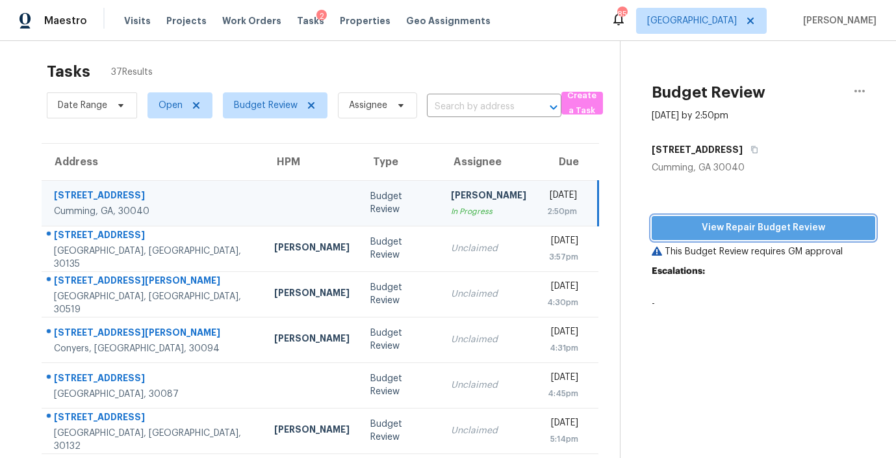
click at [743, 222] on span "View Repair Budget Review" at bounding box center [763, 228] width 203 height 16
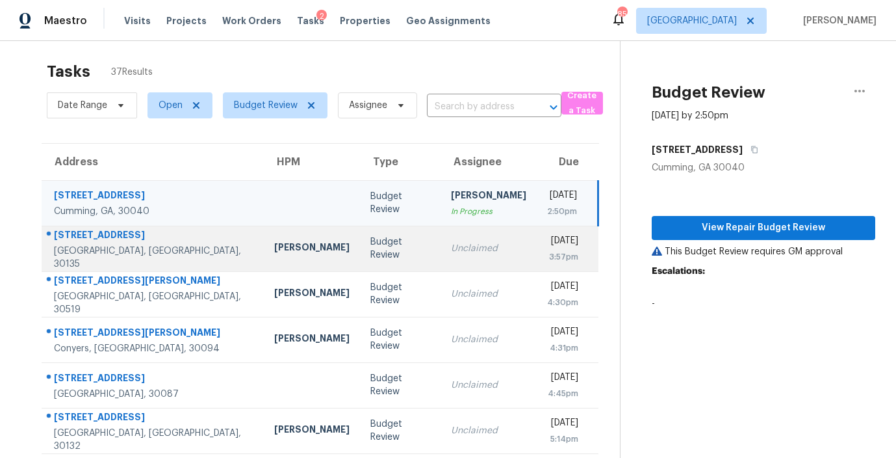
click at [370, 247] on div "Budget Review" at bounding box center [399, 248] width 59 height 26
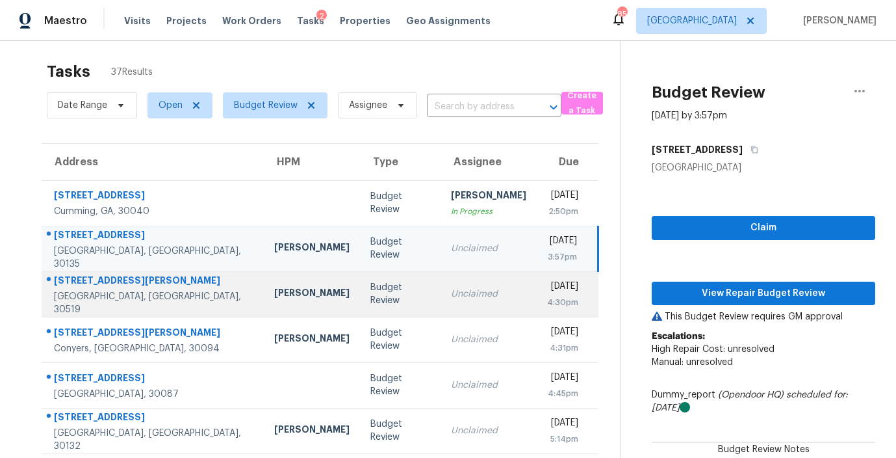
click at [441, 303] on td "Unclaimed" at bounding box center [489, 293] width 96 height 45
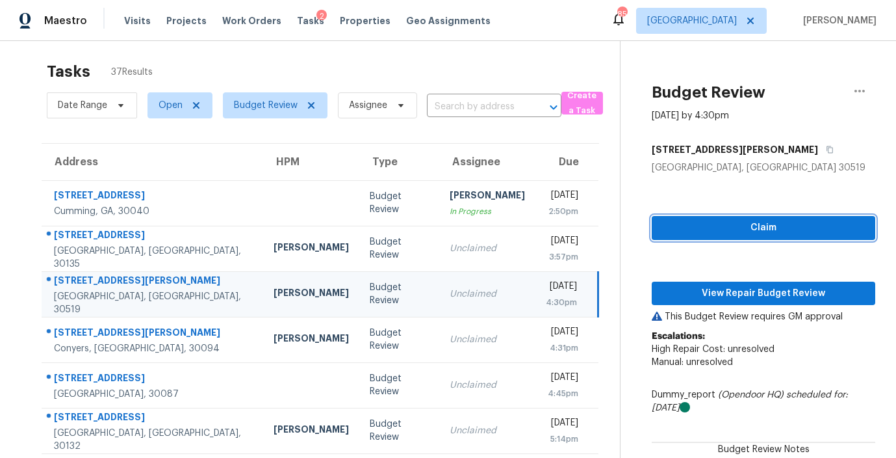
drag, startPoint x: 767, startPoint y: 231, endPoint x: 758, endPoint y: 251, distance: 21.8
click at [767, 231] on span "Claim" at bounding box center [763, 228] width 203 height 16
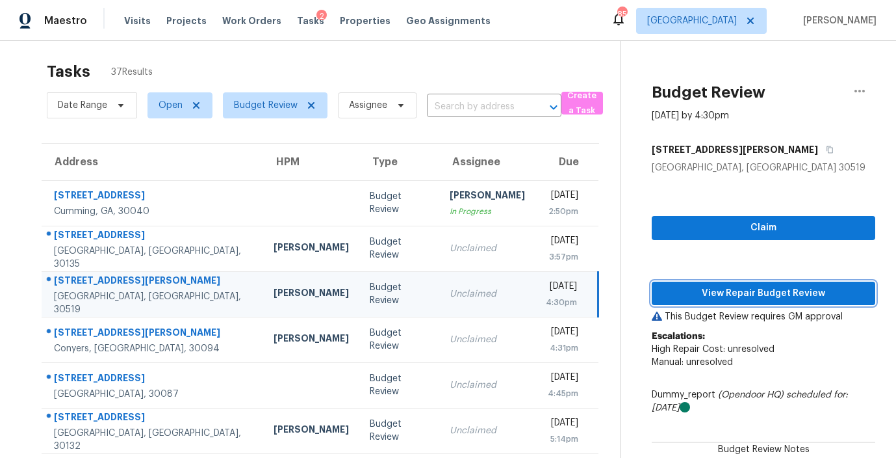
click at [750, 290] on span "View Repair Budget Review" at bounding box center [763, 293] width 203 height 16
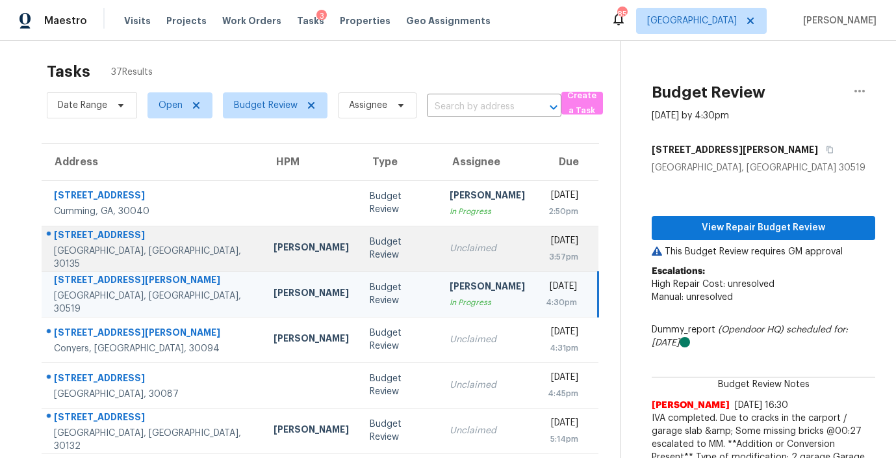
click at [370, 251] on div "Budget Review" at bounding box center [399, 248] width 59 height 26
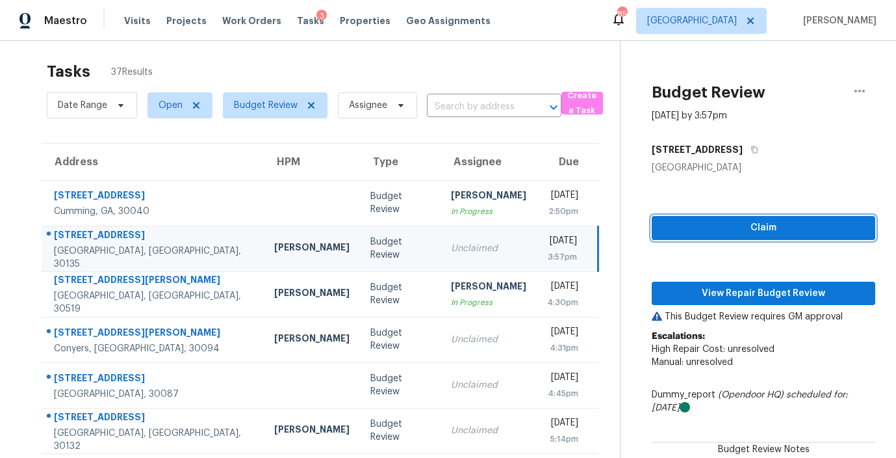
click at [771, 226] on span "Claim" at bounding box center [763, 228] width 203 height 16
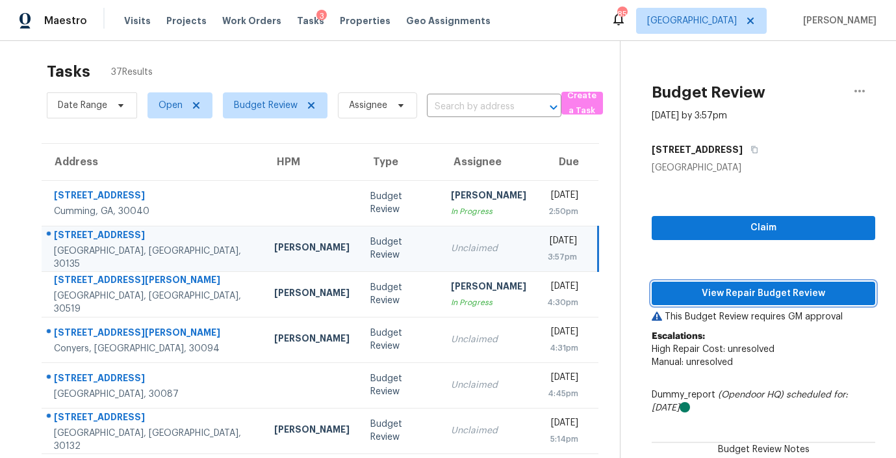
click at [747, 295] on span "View Repair Budget Review" at bounding box center [763, 293] width 203 height 16
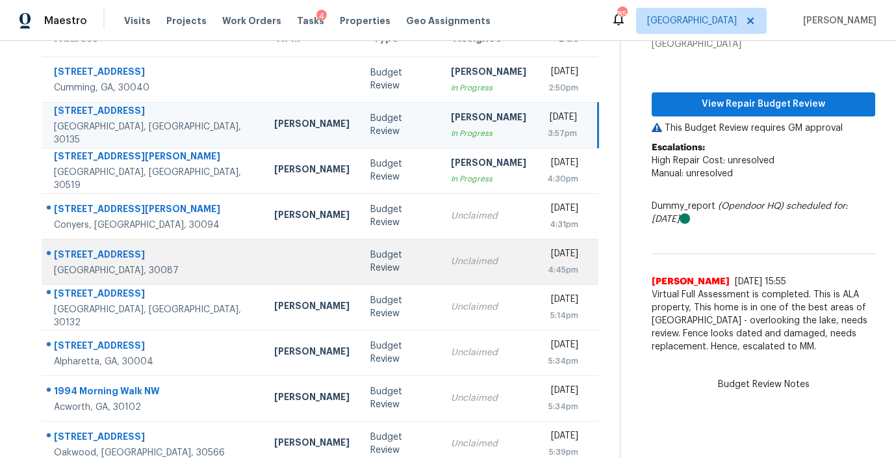
scroll to position [133, 0]
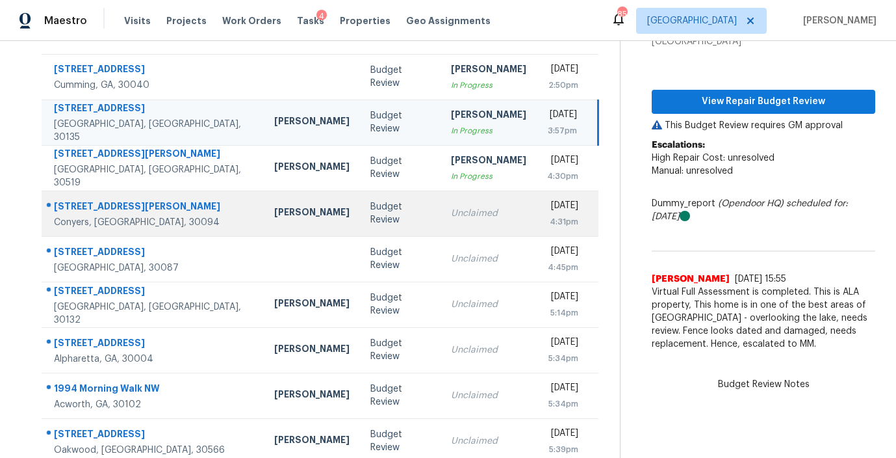
click at [370, 216] on div "Budget Review" at bounding box center [399, 213] width 59 height 26
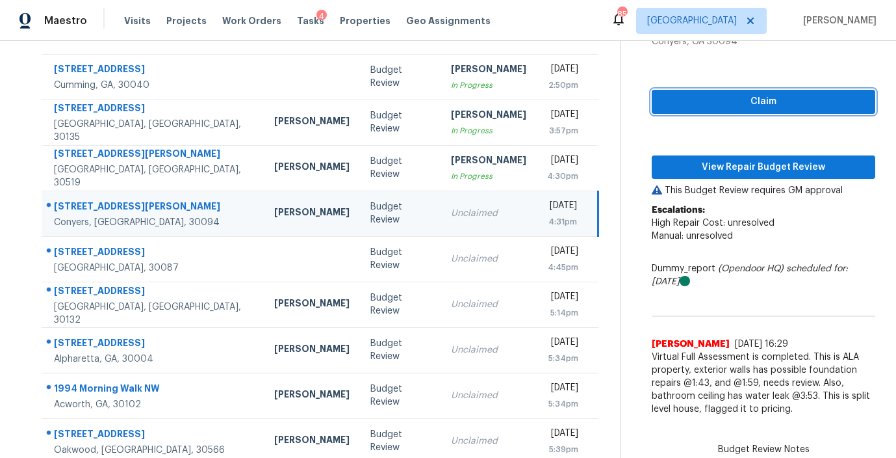
click at [754, 105] on span "Claim" at bounding box center [763, 102] width 203 height 16
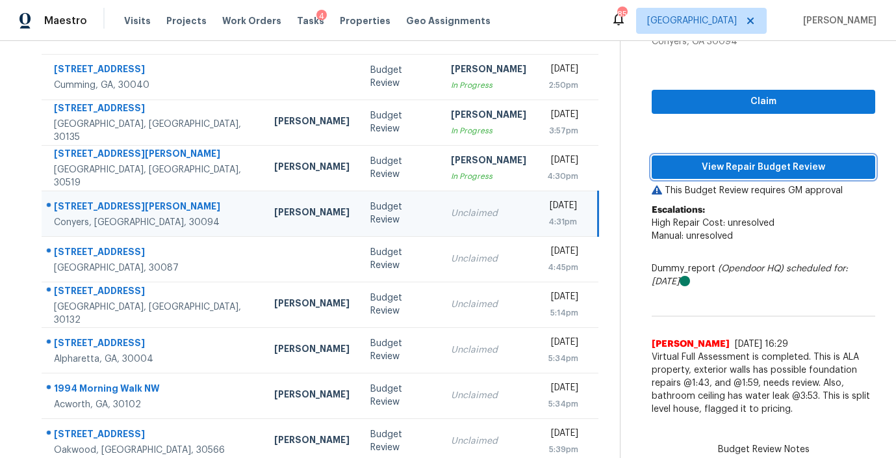
click at [737, 161] on span "View Repair Budget Review" at bounding box center [763, 167] width 203 height 16
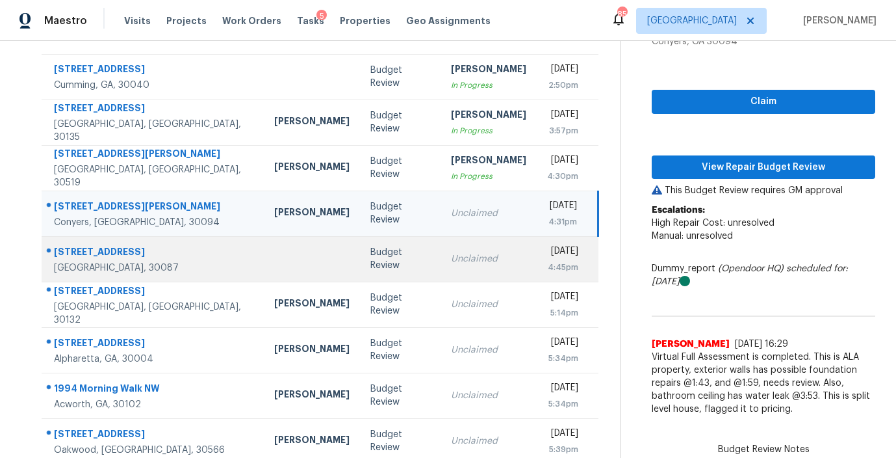
click at [368, 266] on td "Budget Review" at bounding box center [400, 258] width 80 height 45
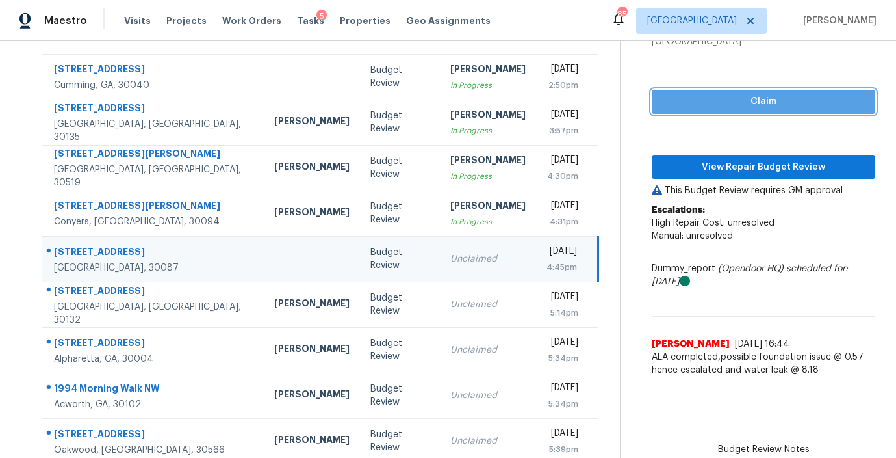
drag, startPoint x: 770, startPoint y: 94, endPoint x: 764, endPoint y: 114, distance: 21.2
click at [770, 94] on span "Claim" at bounding box center [763, 102] width 203 height 16
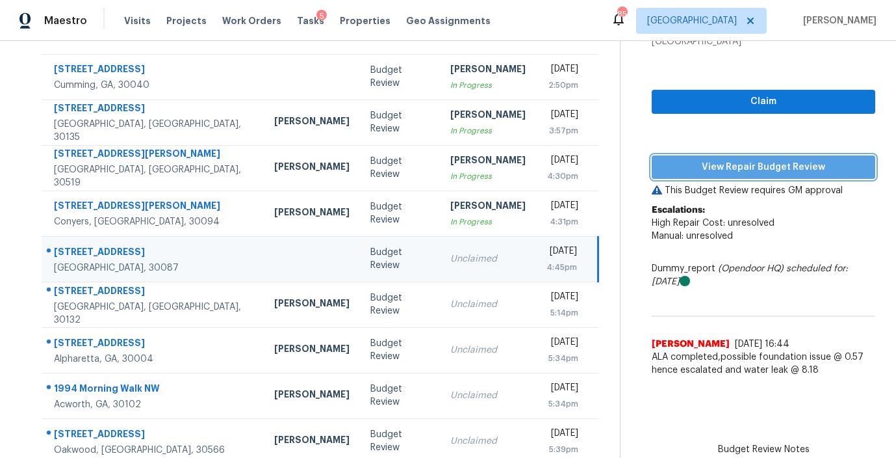
click at [743, 167] on span "View Repair Budget Review" at bounding box center [763, 167] width 203 height 16
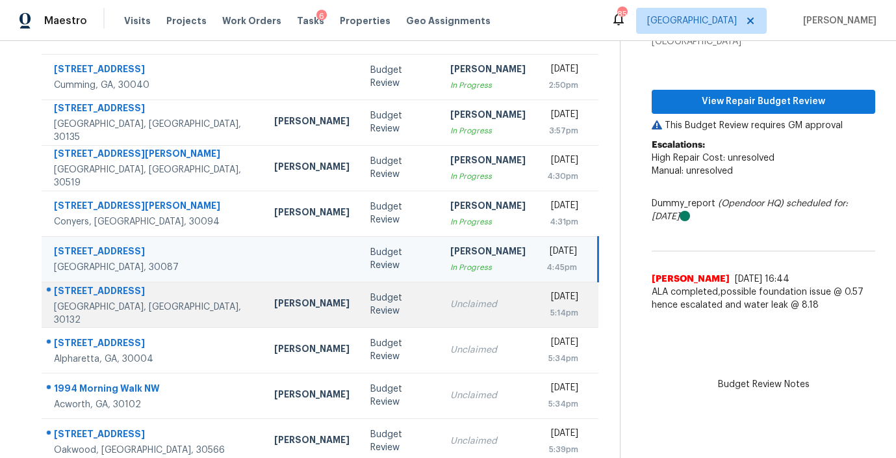
click at [450, 300] on div "Unclaimed" at bounding box center [487, 304] width 75 height 13
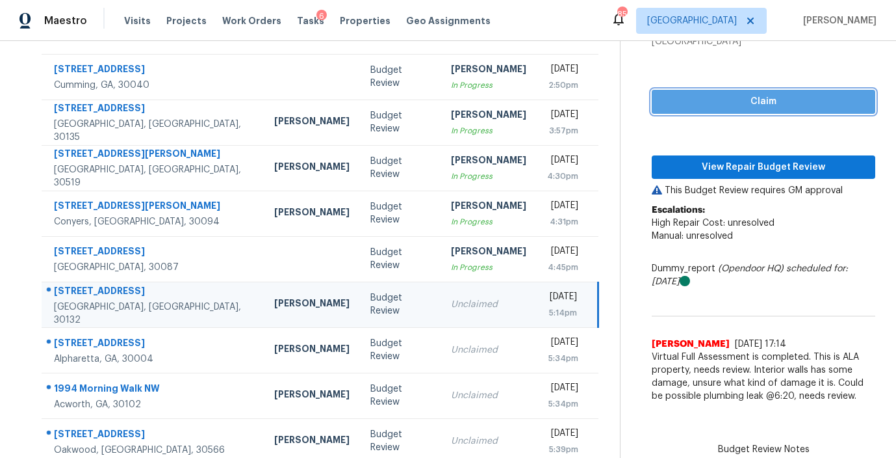
click at [711, 105] on span "Claim" at bounding box center [763, 102] width 203 height 16
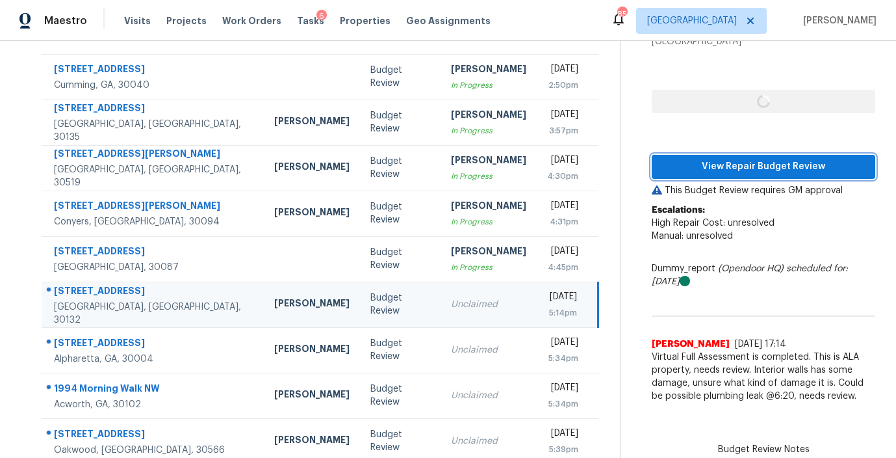
click at [700, 175] on button "View Repair Budget Review" at bounding box center [764, 167] width 224 height 24
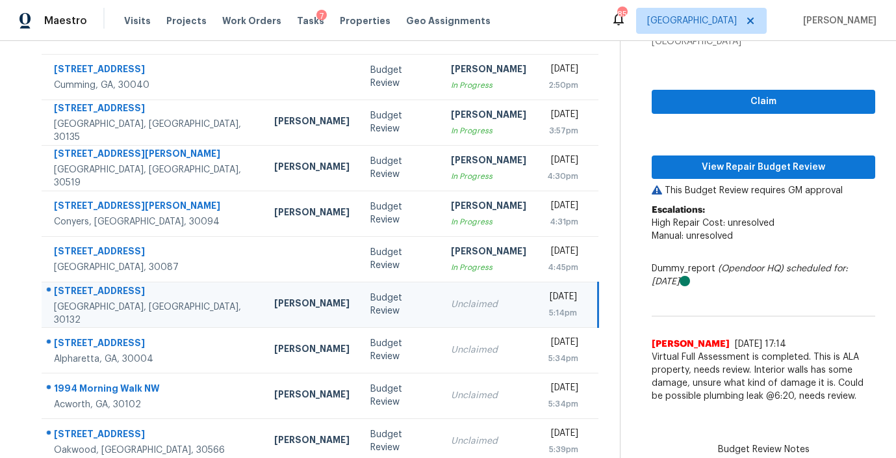
scroll to position [219, 0]
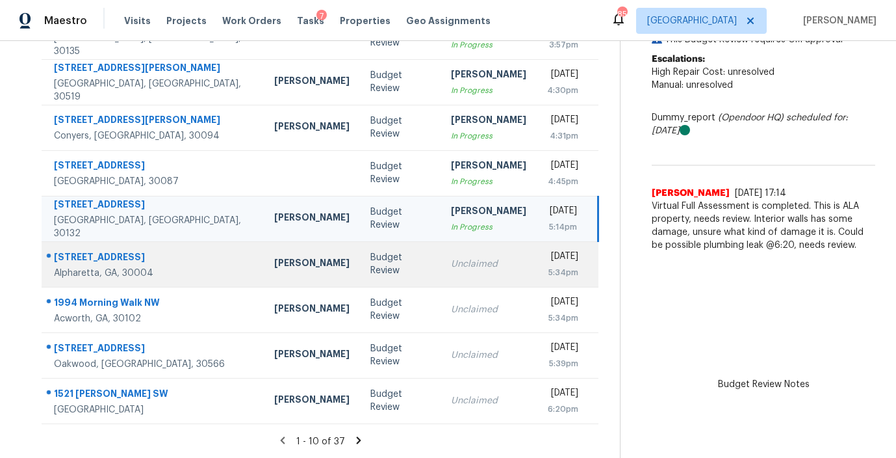
click at [441, 268] on td "Unclaimed" at bounding box center [489, 263] width 96 height 45
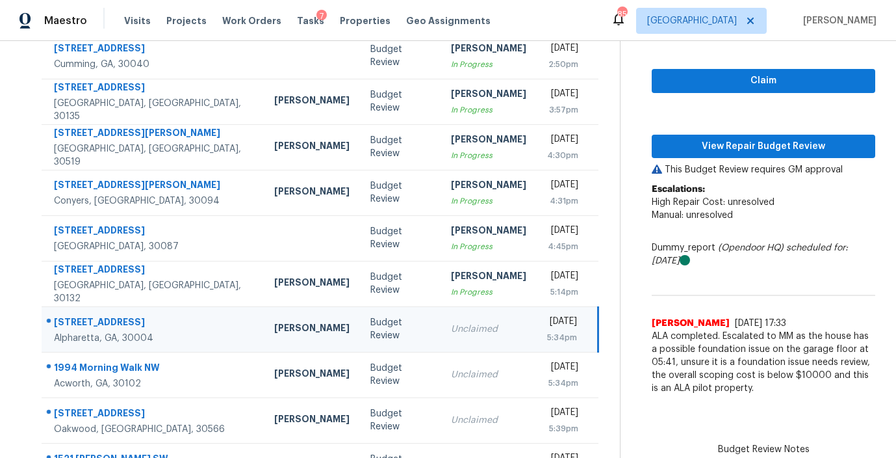
scroll to position [151, 0]
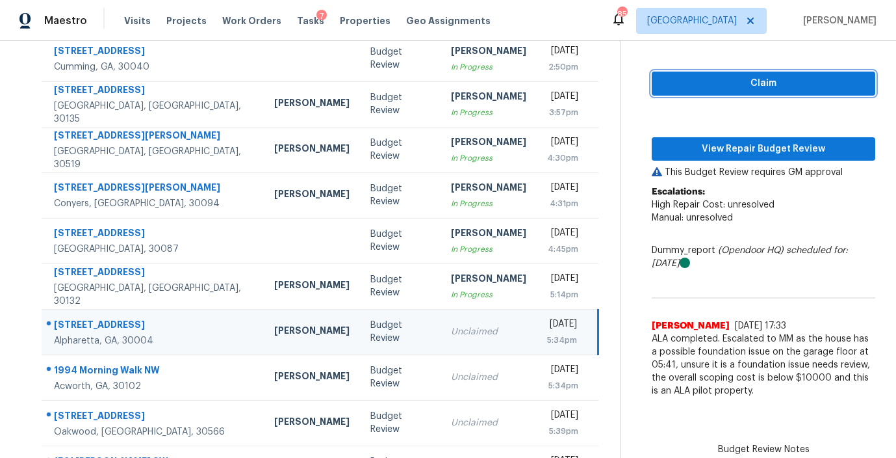
drag, startPoint x: 749, startPoint y: 76, endPoint x: 747, endPoint y: 92, distance: 15.7
click at [749, 76] on span "Claim" at bounding box center [763, 83] width 203 height 16
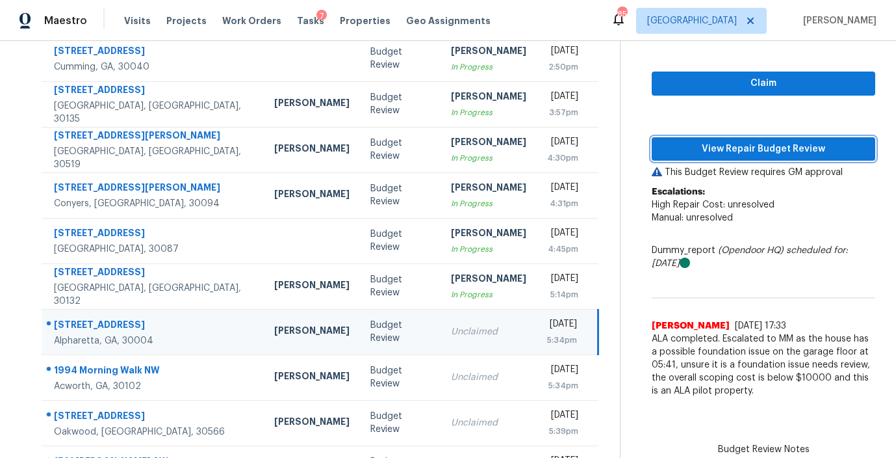
click at [728, 146] on span "View Repair Budget Review" at bounding box center [763, 149] width 203 height 16
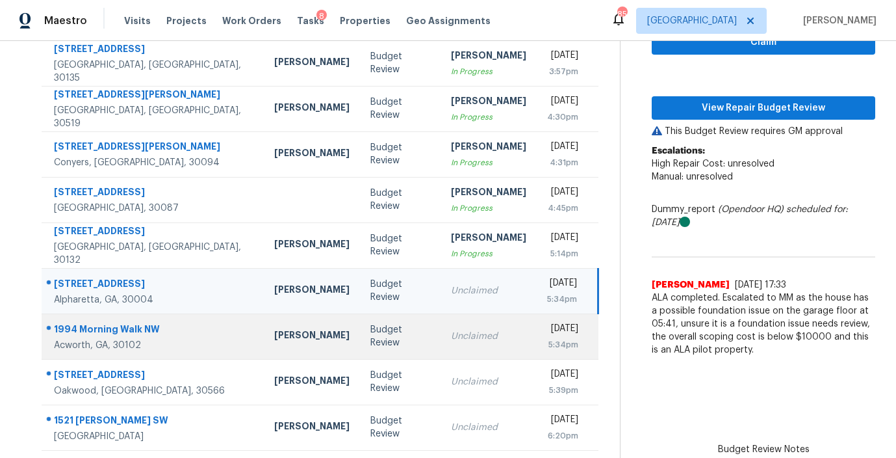
scroll to position [196, 0]
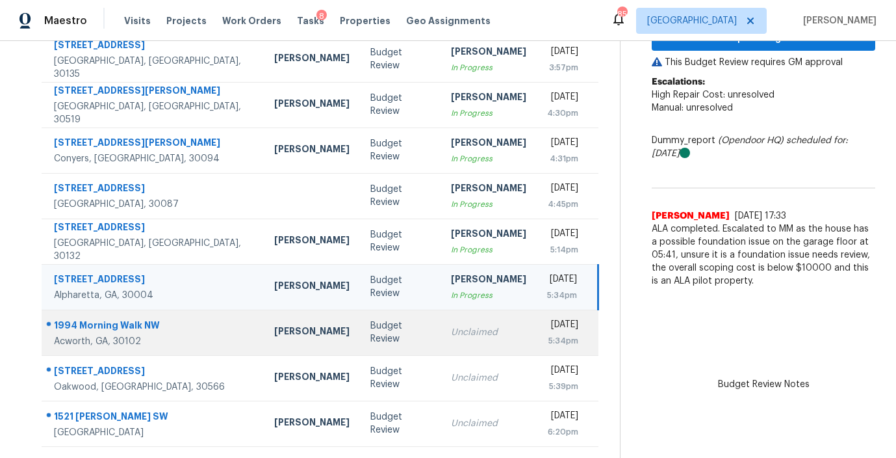
click at [451, 329] on div "Unclaimed" at bounding box center [488, 332] width 75 height 13
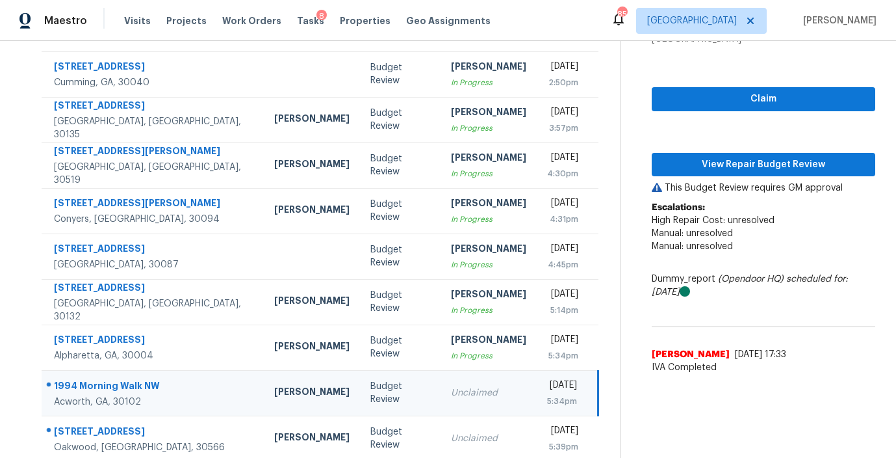
scroll to position [115, 0]
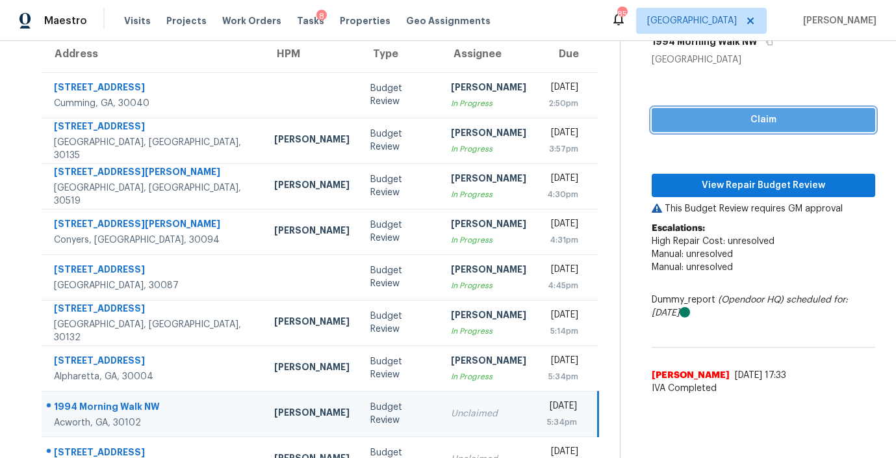
click at [766, 116] on span "Claim" at bounding box center [763, 120] width 203 height 16
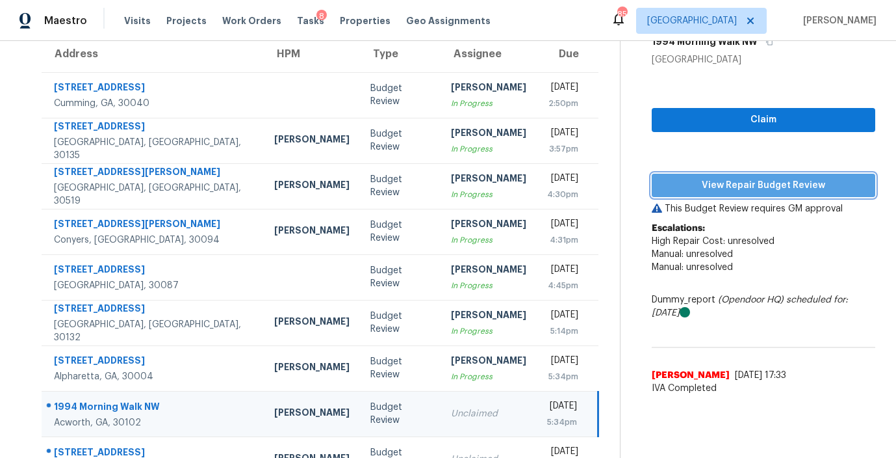
click at [751, 179] on span "View Repair Budget Review" at bounding box center [763, 185] width 203 height 16
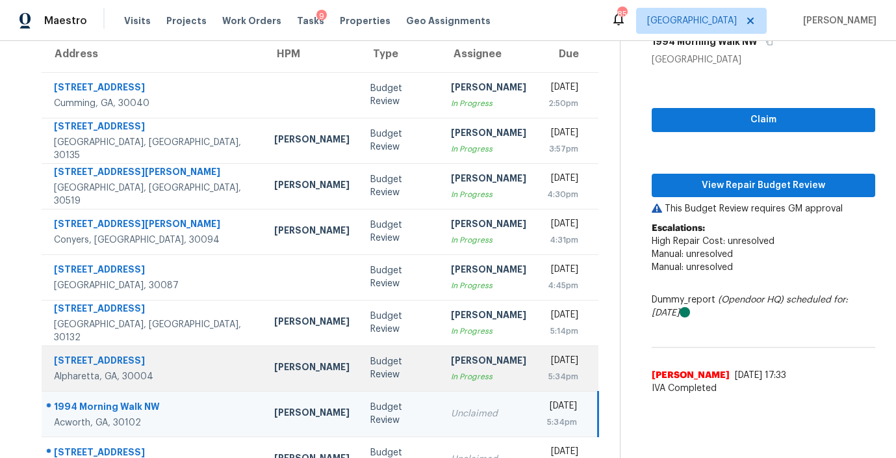
scroll to position [219, 0]
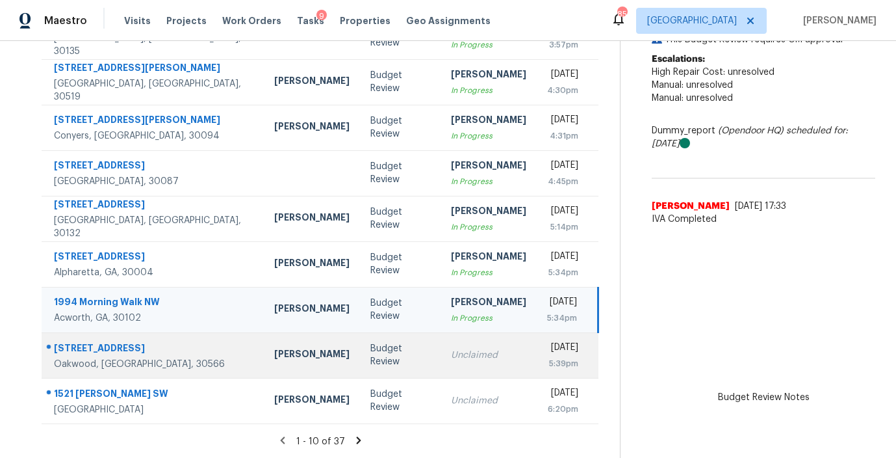
click at [451, 359] on div "Unclaimed" at bounding box center [488, 354] width 75 height 13
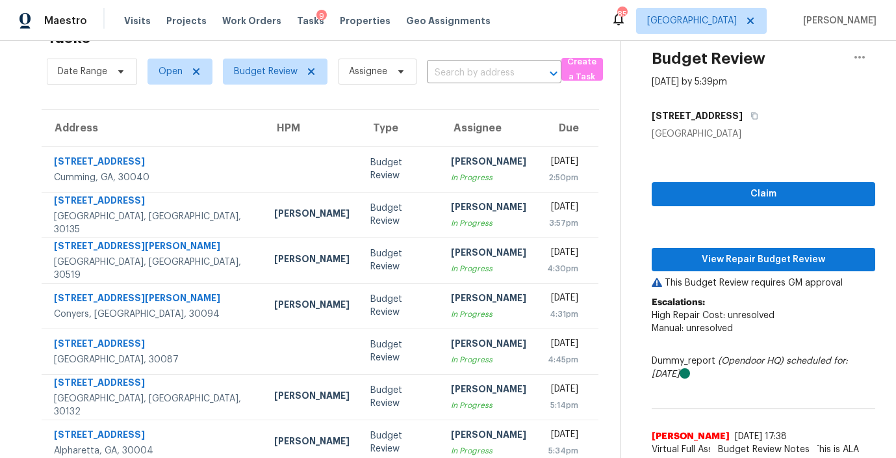
scroll to position [40, 0]
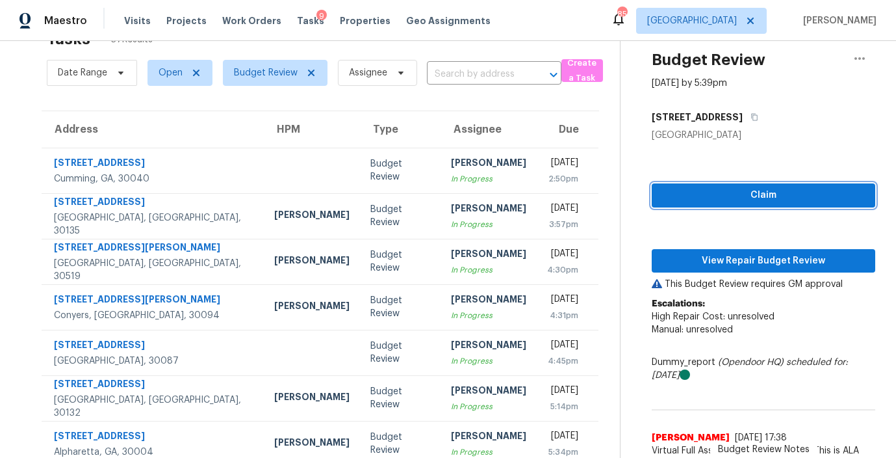
drag, startPoint x: 710, startPoint y: 197, endPoint x: 706, endPoint y: 239, distance: 42.4
click at [710, 197] on span "Claim" at bounding box center [763, 195] width 203 height 16
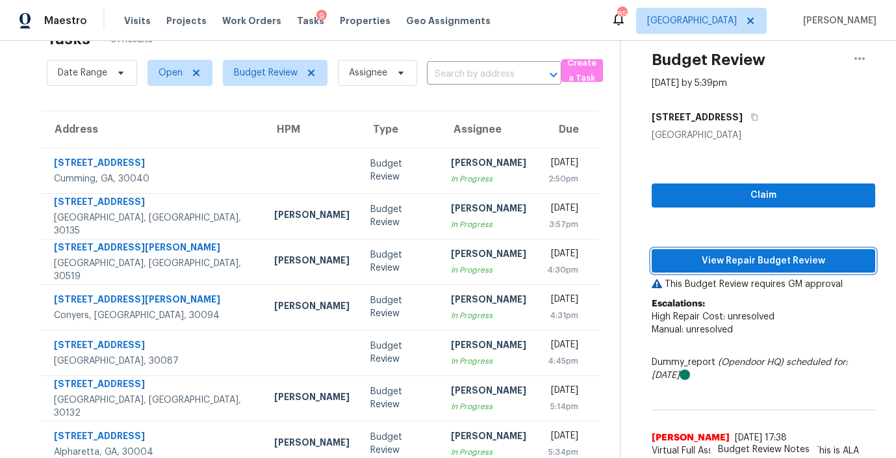
click at [707, 259] on span "View Repair Budget Review" at bounding box center [763, 261] width 203 height 16
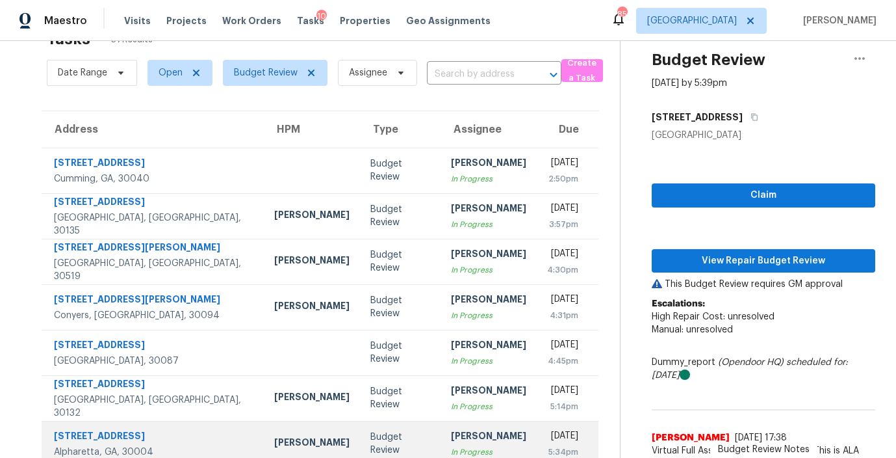
scroll to position [219, 0]
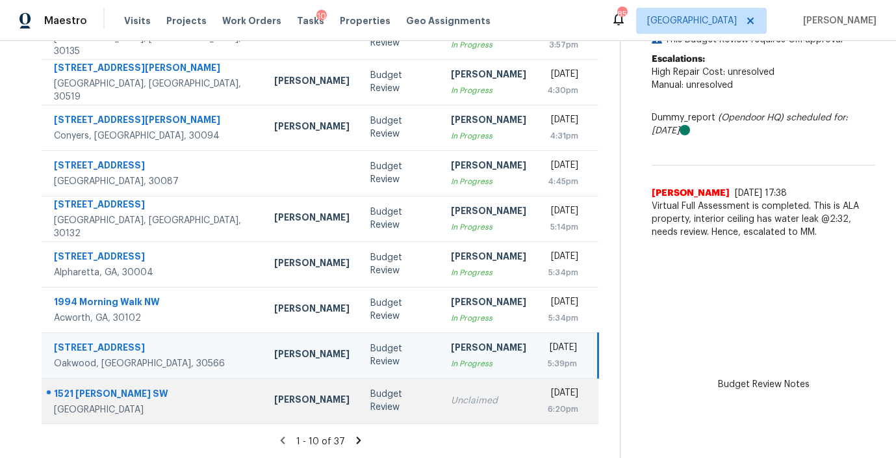
click at [441, 400] on td "Unclaimed" at bounding box center [489, 400] width 96 height 45
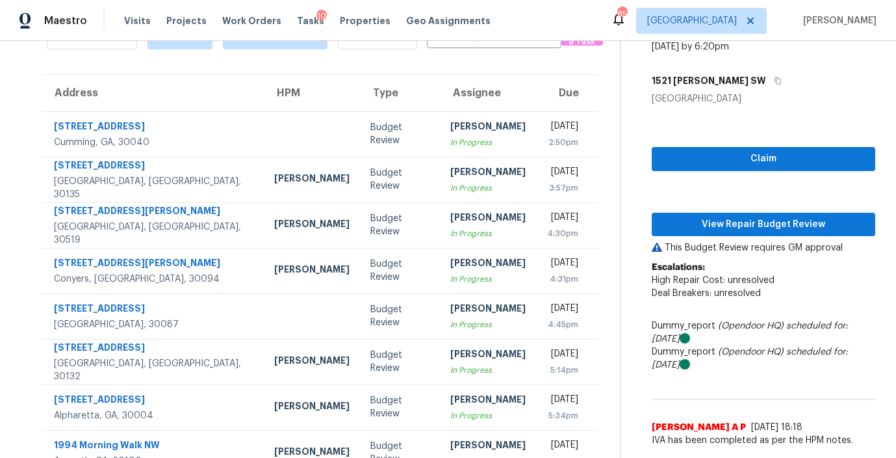
scroll to position [75, 0]
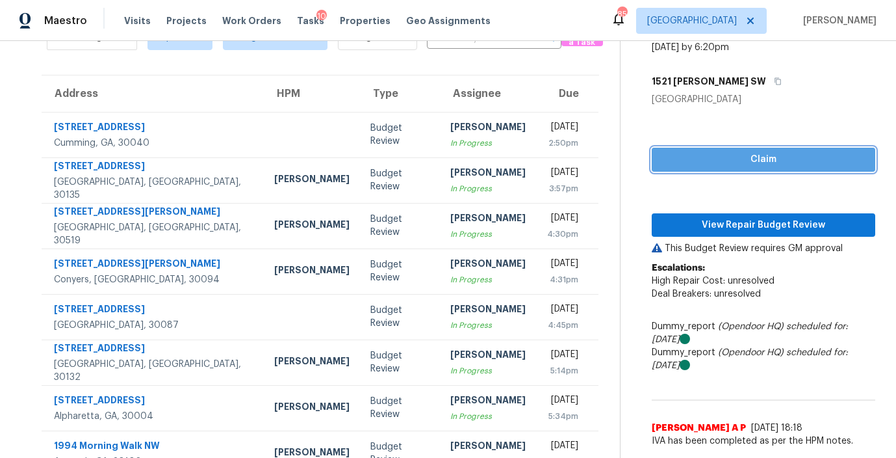
click at [760, 164] on span "Claim" at bounding box center [763, 159] width 203 height 16
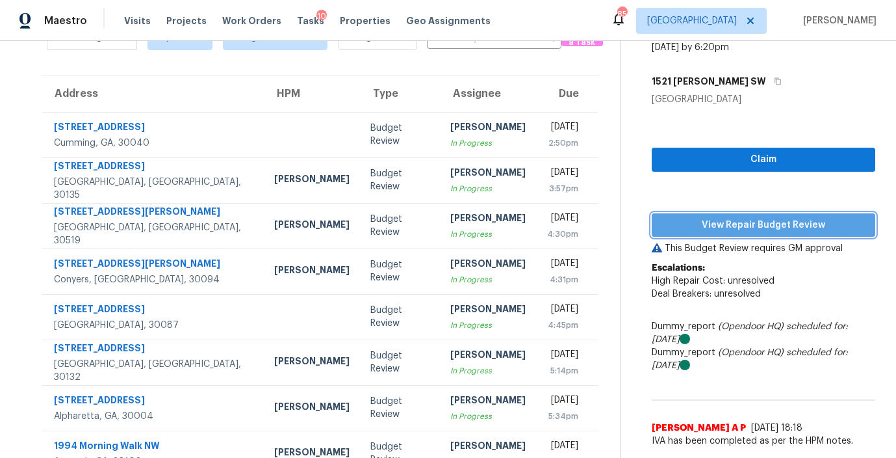
click at [741, 226] on span "View Repair Budget Review" at bounding box center [763, 225] width 203 height 16
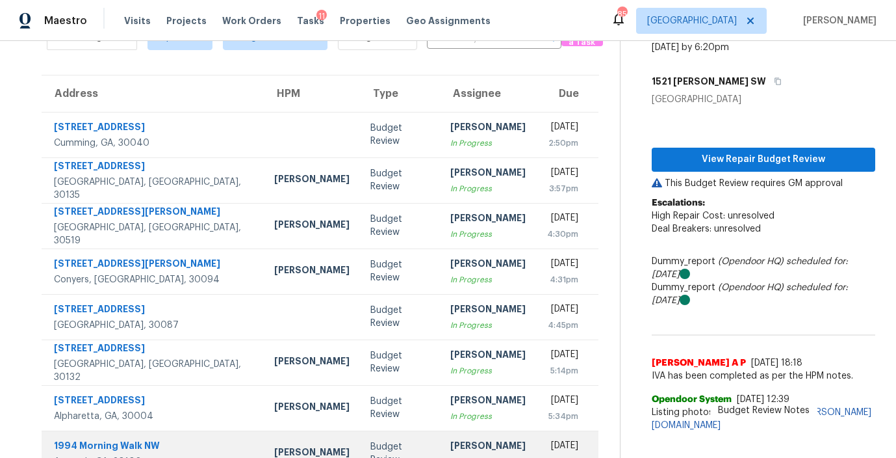
scroll to position [219, 0]
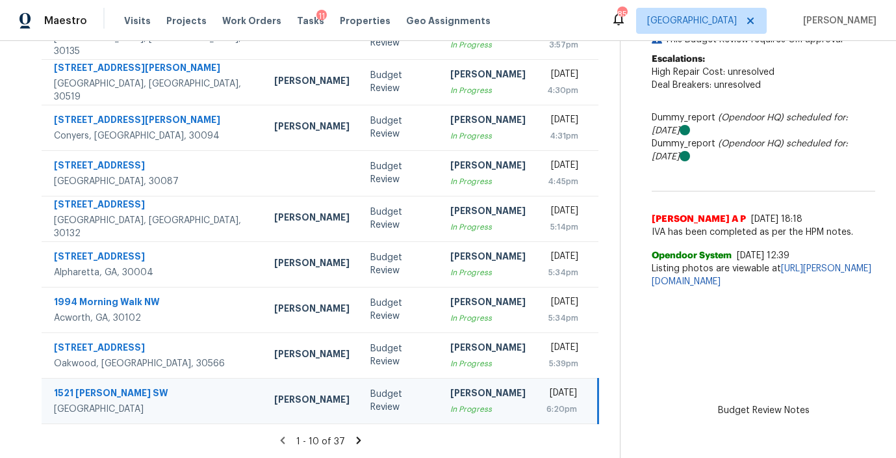
click at [354, 441] on icon at bounding box center [359, 440] width 12 height 12
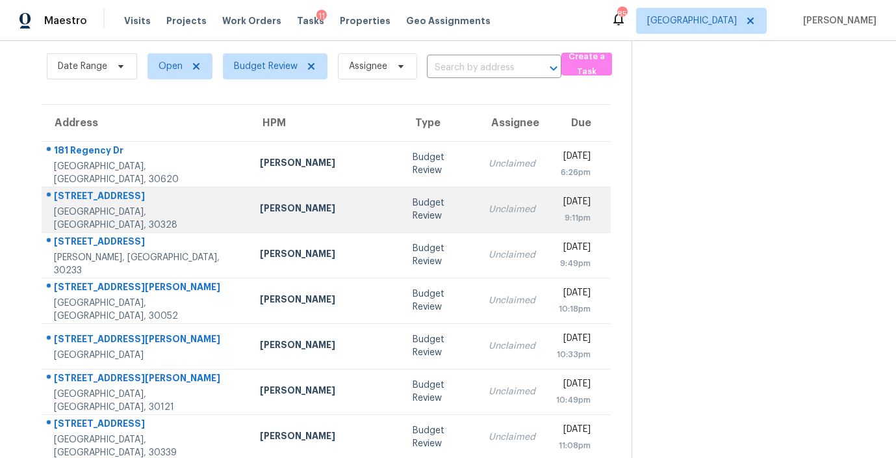
scroll to position [46, 0]
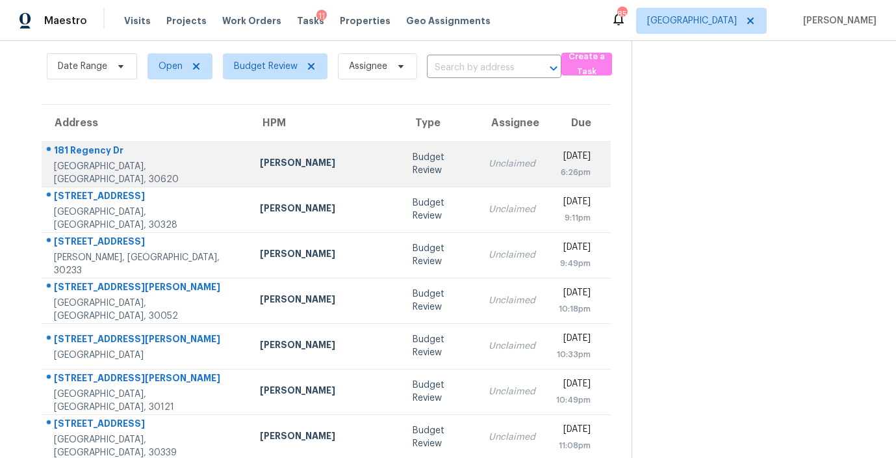
click at [413, 158] on div "Budget Review" at bounding box center [440, 164] width 55 height 26
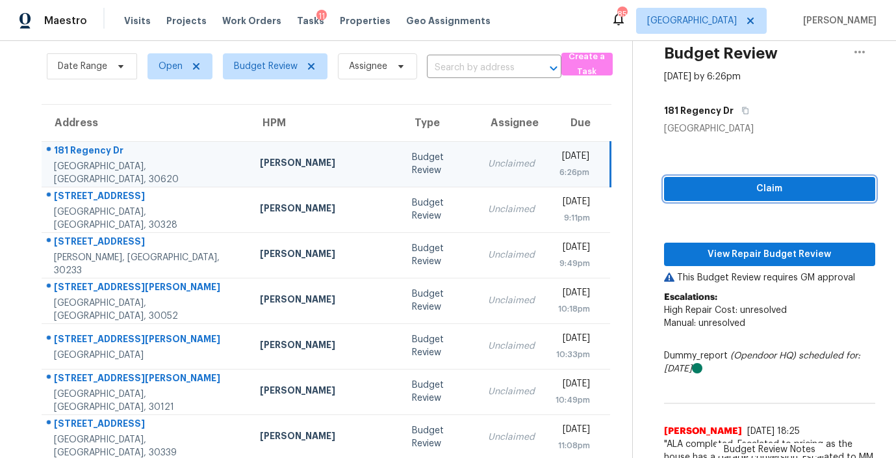
click at [740, 191] on span "Claim" at bounding box center [770, 189] width 190 height 16
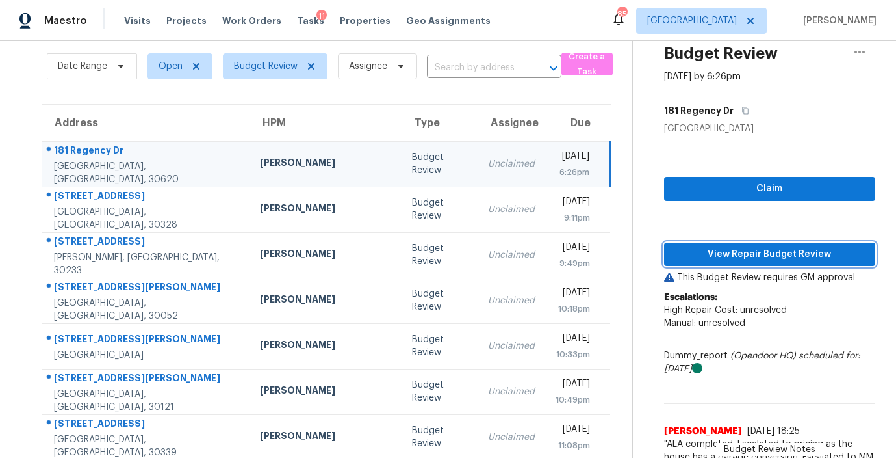
click at [732, 246] on span "View Repair Budget Review" at bounding box center [770, 254] width 190 height 16
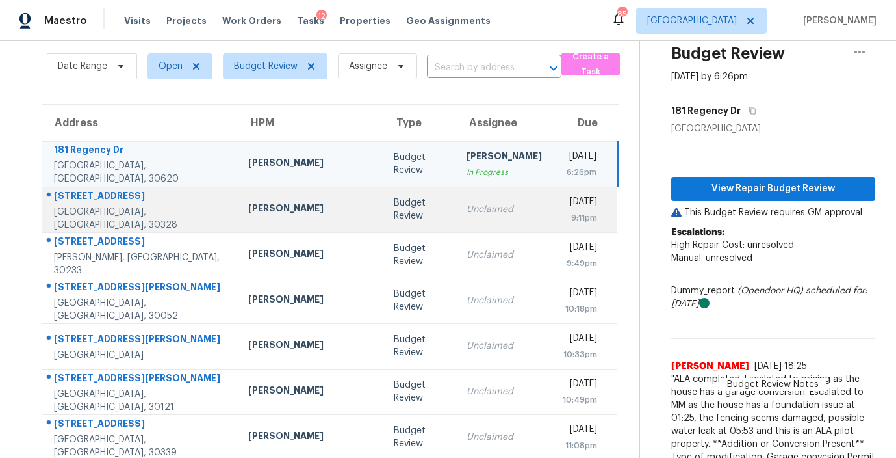
click at [394, 212] on div "Budget Review" at bounding box center [420, 209] width 52 height 26
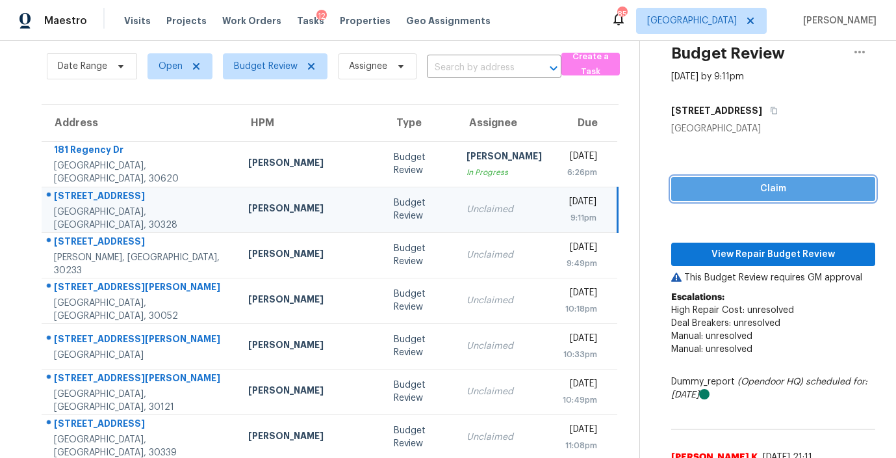
drag, startPoint x: 777, startPoint y: 187, endPoint x: 764, endPoint y: 214, distance: 31.1
click at [777, 187] on span "Claim" at bounding box center [773, 189] width 183 height 16
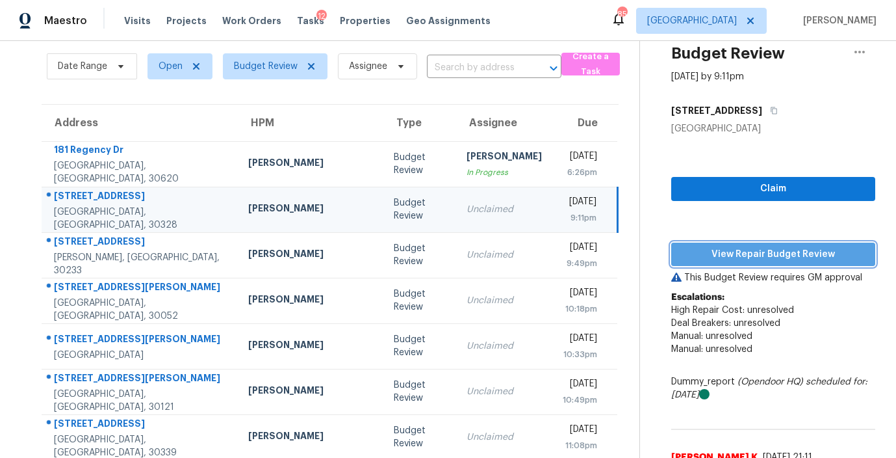
click at [756, 252] on span "View Repair Budget Review" at bounding box center [773, 254] width 183 height 16
